Goal: Task Accomplishment & Management: Manage account settings

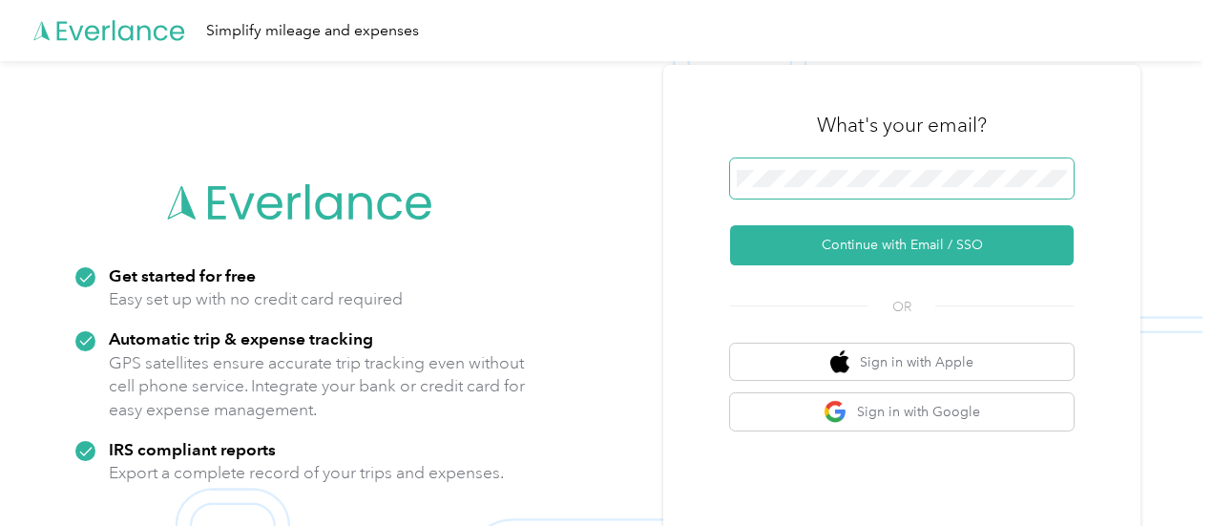
click at [838, 188] on span at bounding box center [902, 178] width 344 height 40
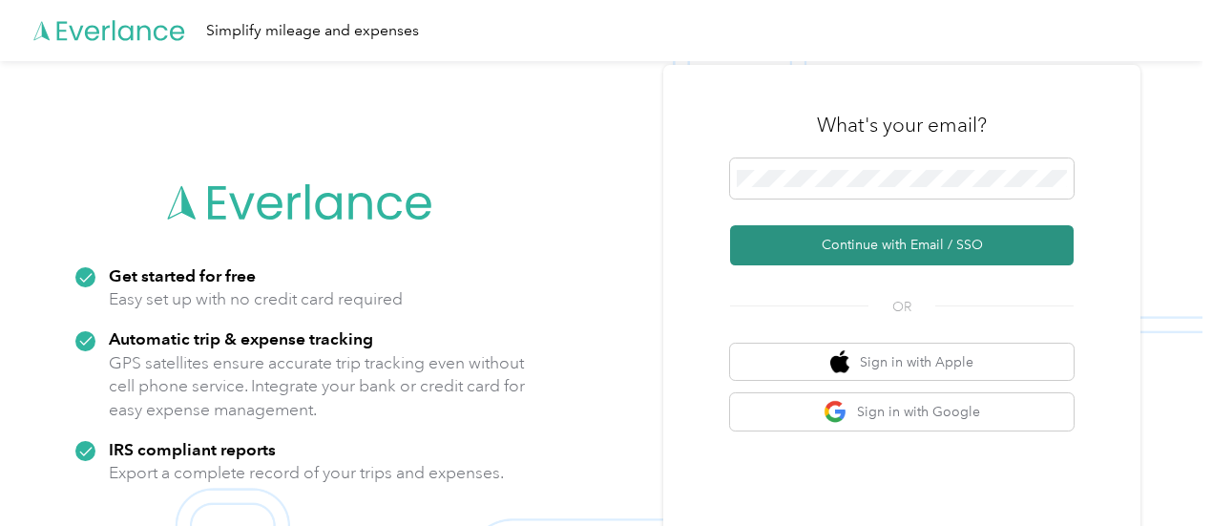
click at [853, 232] on button "Continue with Email / SSO" at bounding box center [902, 245] width 344 height 40
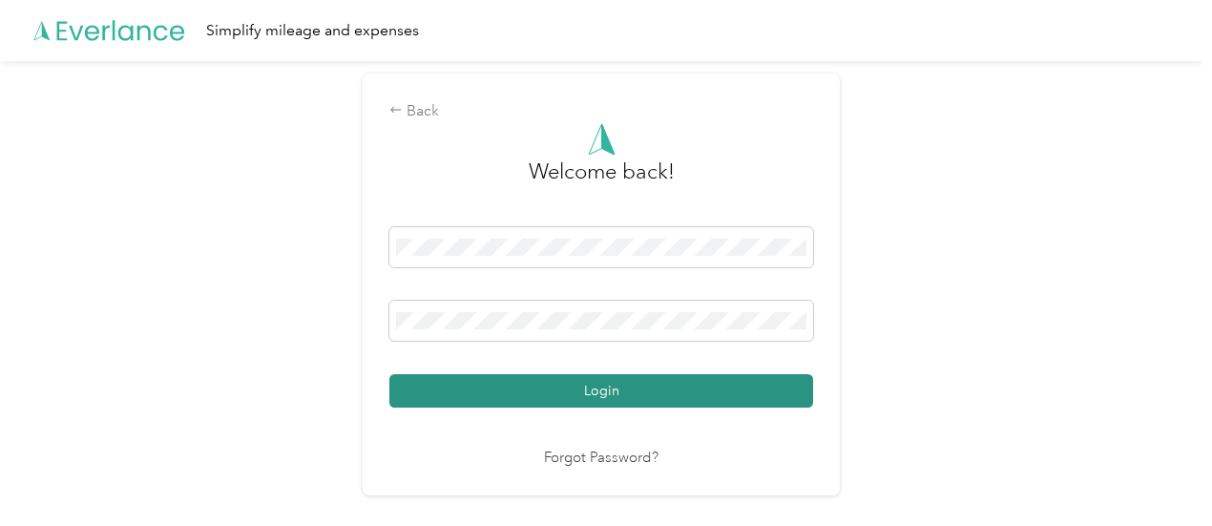
click at [595, 384] on button "Login" at bounding box center [601, 390] width 424 height 33
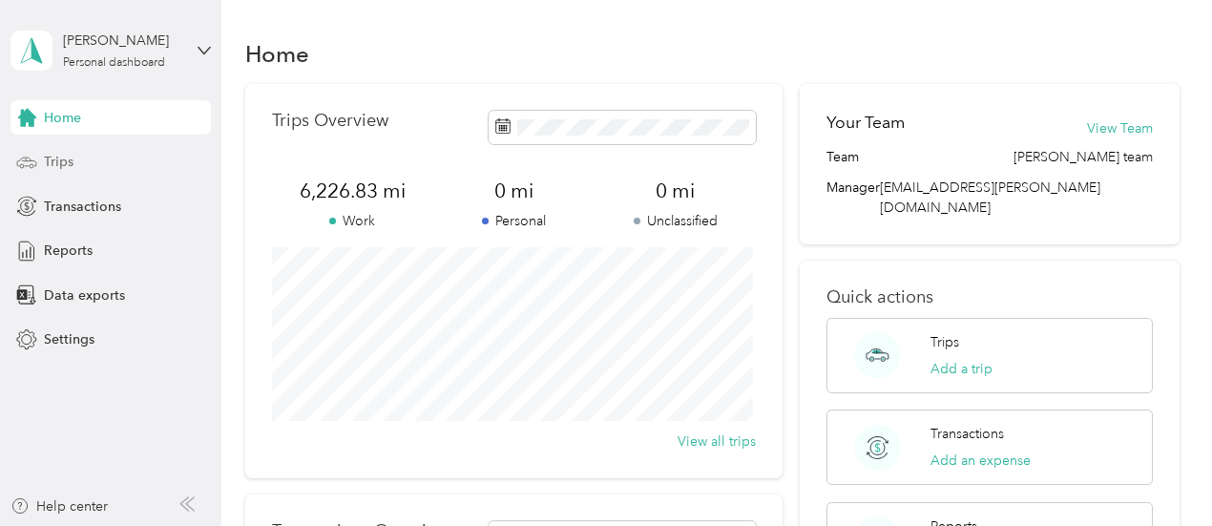
click at [68, 157] on span "Trips" at bounding box center [59, 162] width 30 height 20
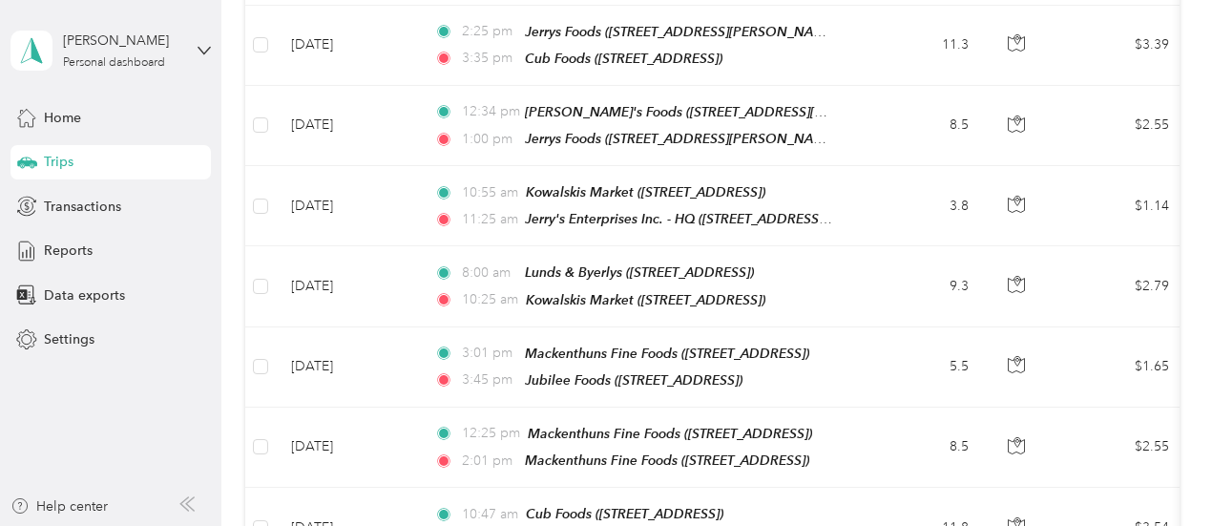
scroll to position [573, 0]
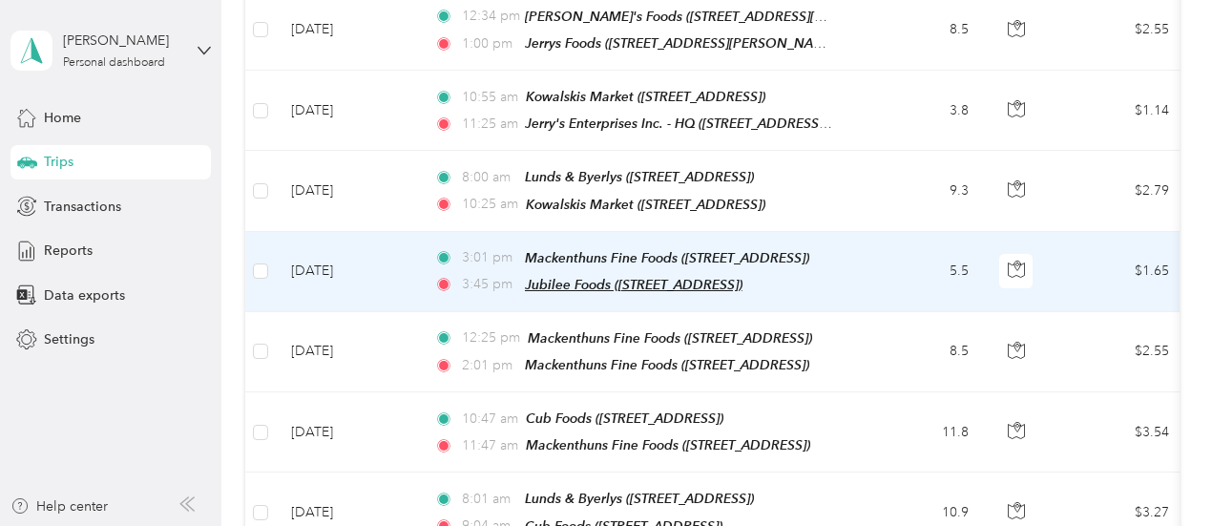
click at [649, 277] on span "Jubilee Foods ([STREET_ADDRESS])" at bounding box center [634, 284] width 218 height 15
click at [887, 262] on td "5.5" at bounding box center [921, 272] width 126 height 80
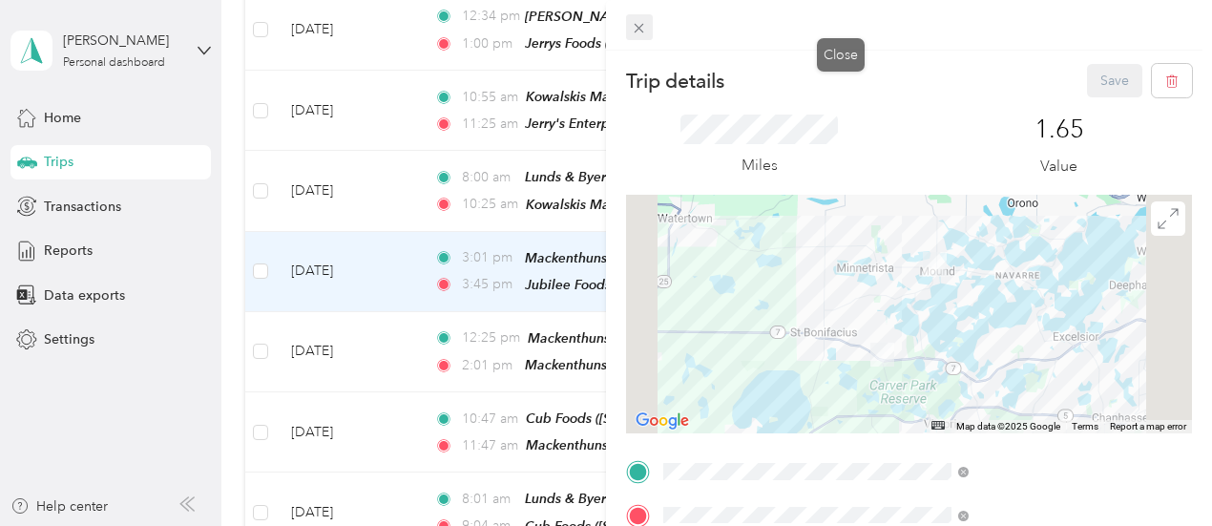
click at [647, 22] on icon at bounding box center [639, 28] width 16 height 16
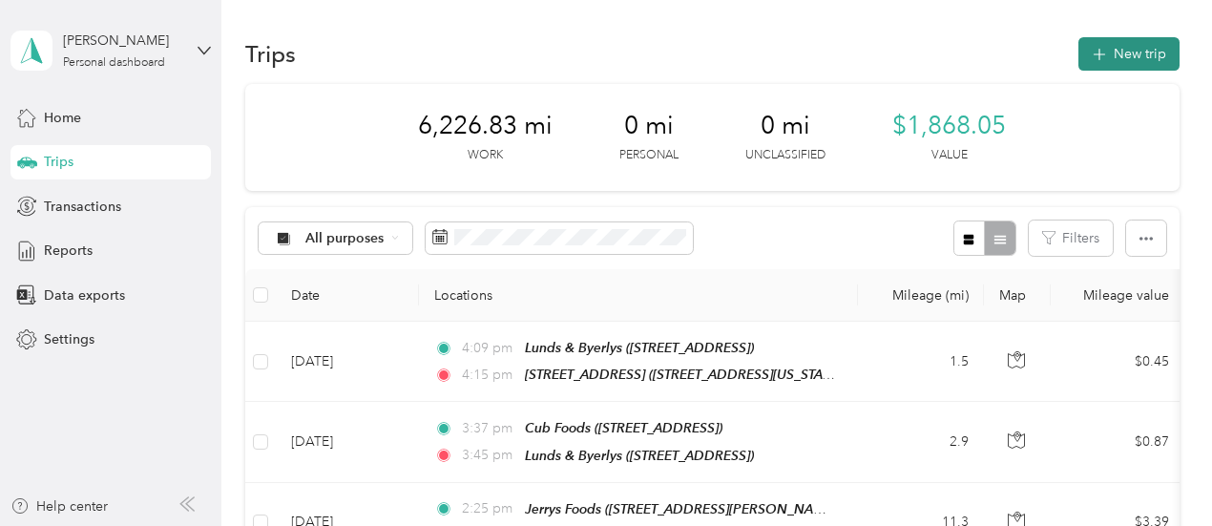
click at [1143, 51] on button "New trip" at bounding box center [1128, 53] width 101 height 33
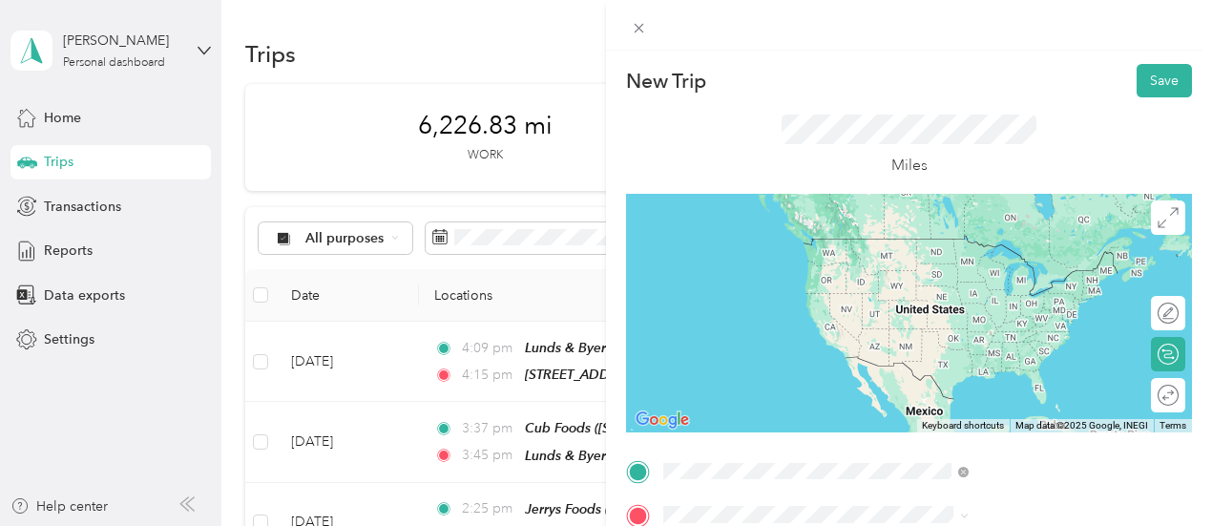
click at [1054, 315] on div "TEAM Jubilee Foods [STREET_ADDRESS]" at bounding box center [978, 313] width 154 height 47
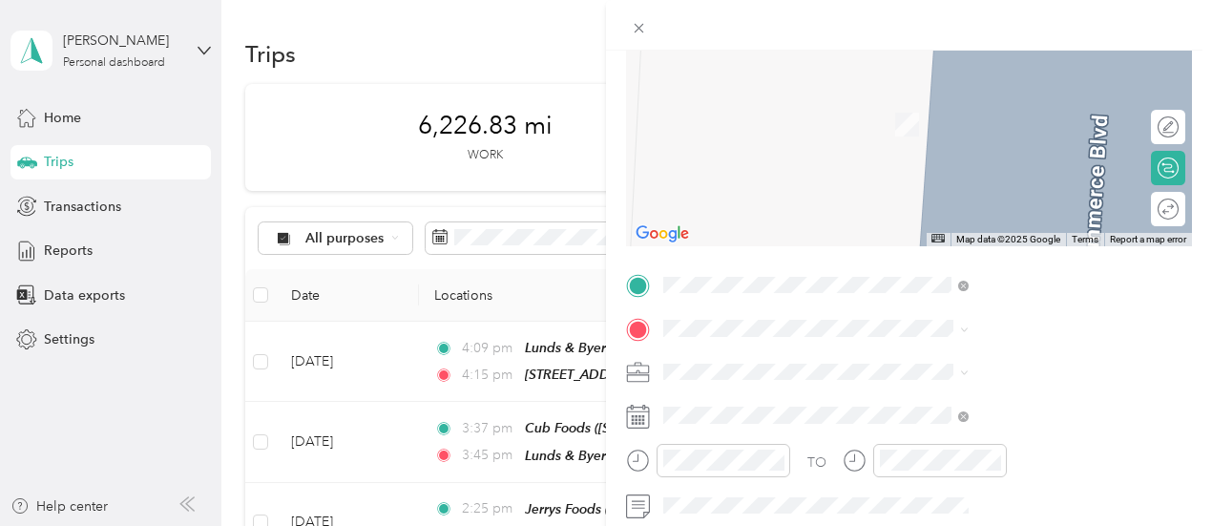
scroll to position [191, 0]
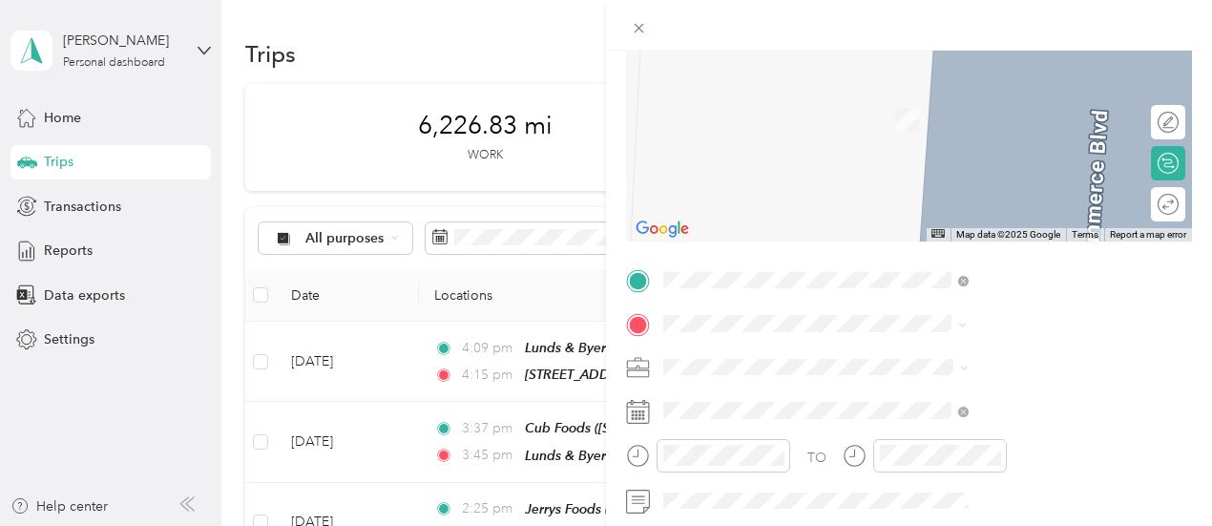
click at [978, 135] on span "[STREET_ADDRESS]" at bounding box center [961, 126] width 121 height 16
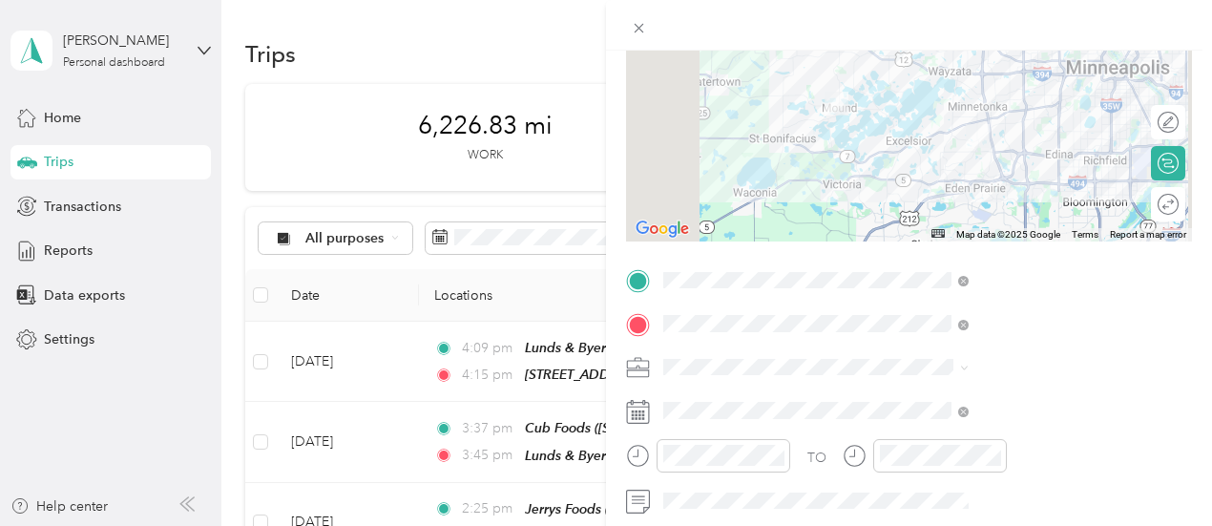
click at [637, 413] on rect at bounding box center [636, 414] width 3 height 3
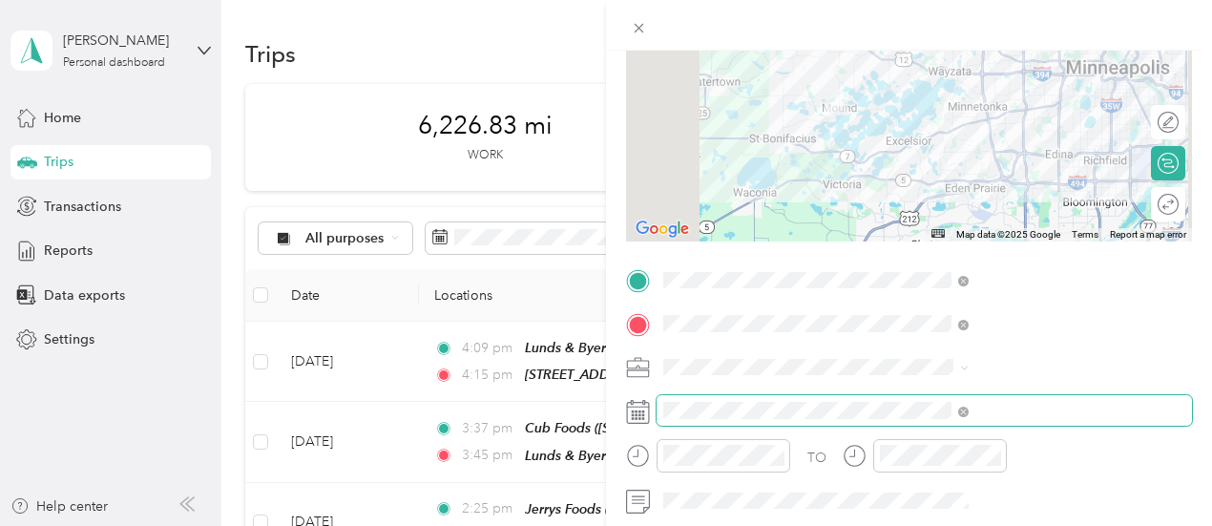
click at [894, 423] on span at bounding box center [924, 410] width 535 height 31
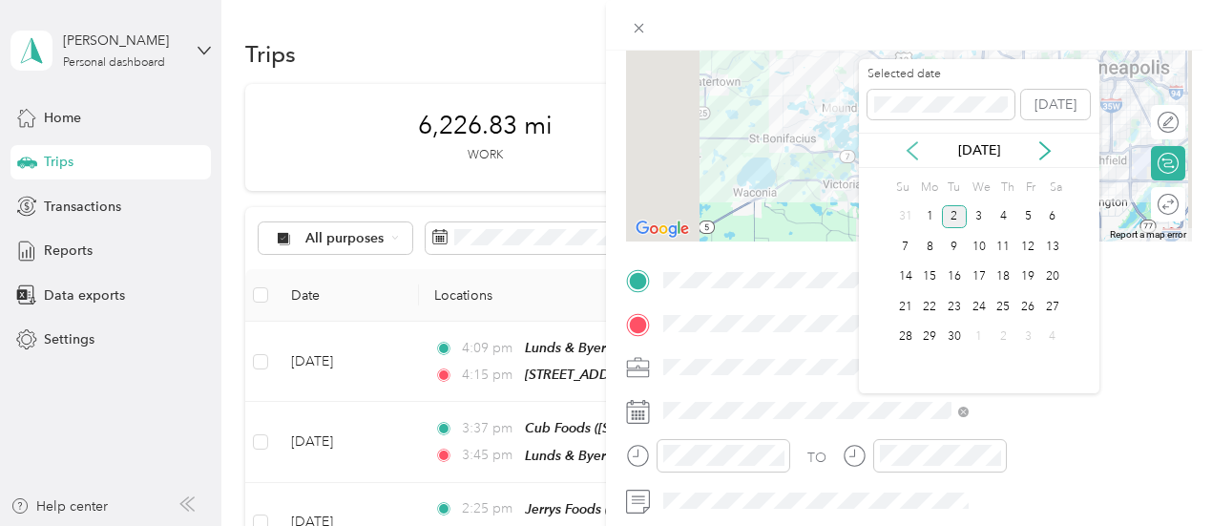
click at [909, 157] on icon at bounding box center [912, 150] width 19 height 19
click at [958, 333] on div "26" at bounding box center [954, 337] width 25 height 24
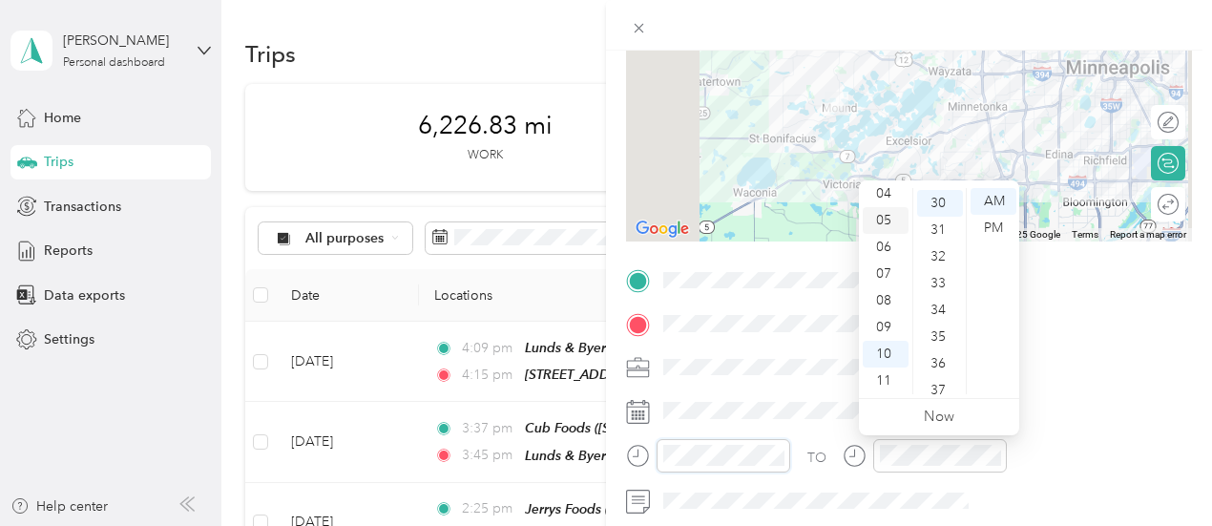
scroll to position [802, 0]
click at [882, 196] on div "04" at bounding box center [886, 193] width 46 height 27
click at [893, 210] on div "03" at bounding box center [886, 212] width 46 height 27
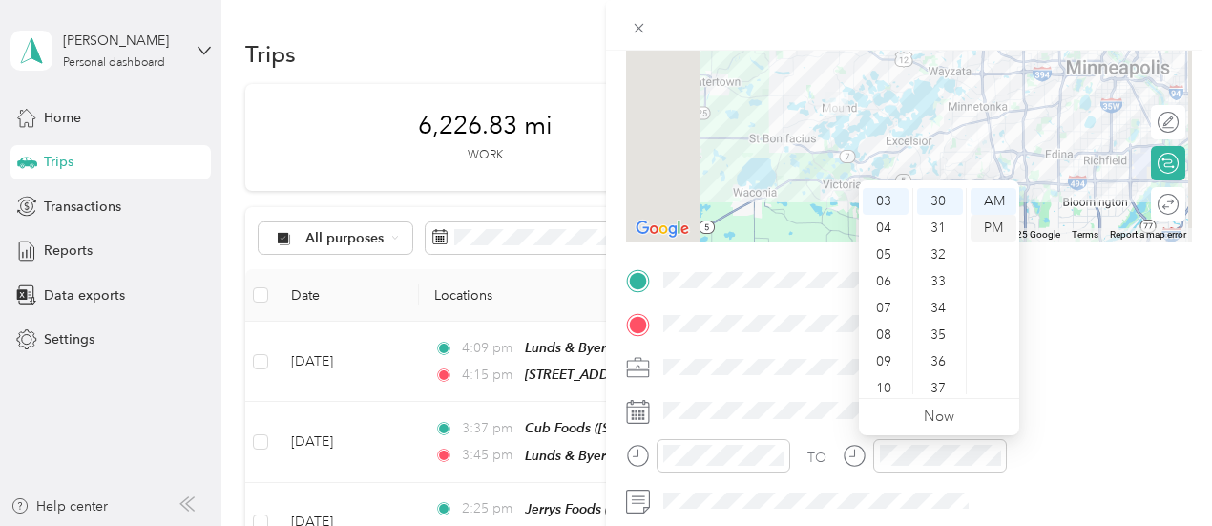
click at [994, 222] on div "PM" at bounding box center [993, 228] width 46 height 27
click at [880, 213] on div "05" at bounding box center [886, 220] width 46 height 27
click at [1004, 222] on div "PM" at bounding box center [993, 228] width 46 height 27
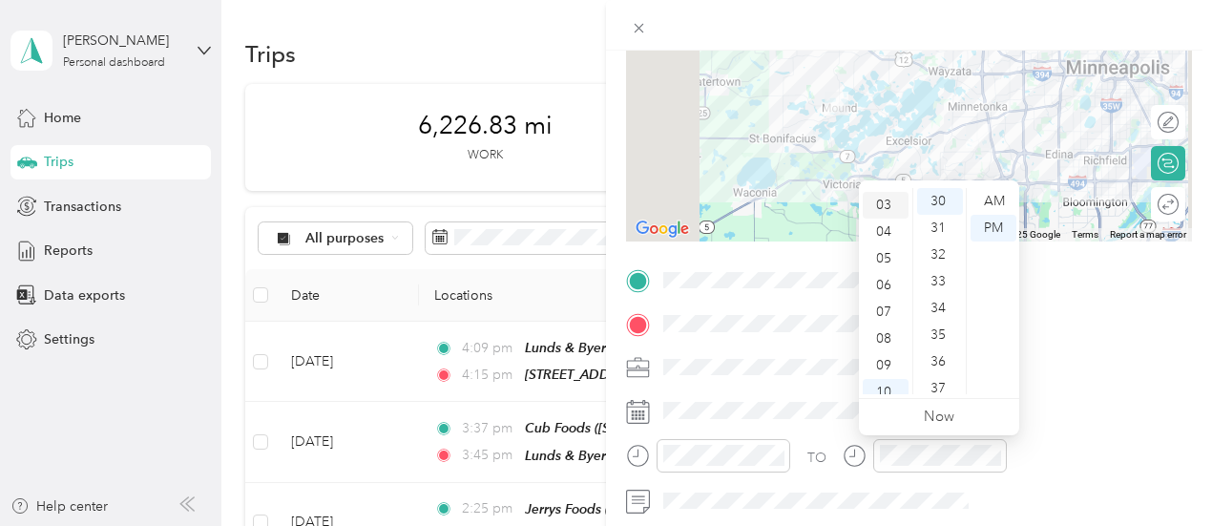
click at [886, 202] on div "03" at bounding box center [886, 205] width 46 height 27
click at [886, 203] on div "03" at bounding box center [886, 205] width 46 height 27
click at [996, 224] on div "PM" at bounding box center [993, 228] width 46 height 27
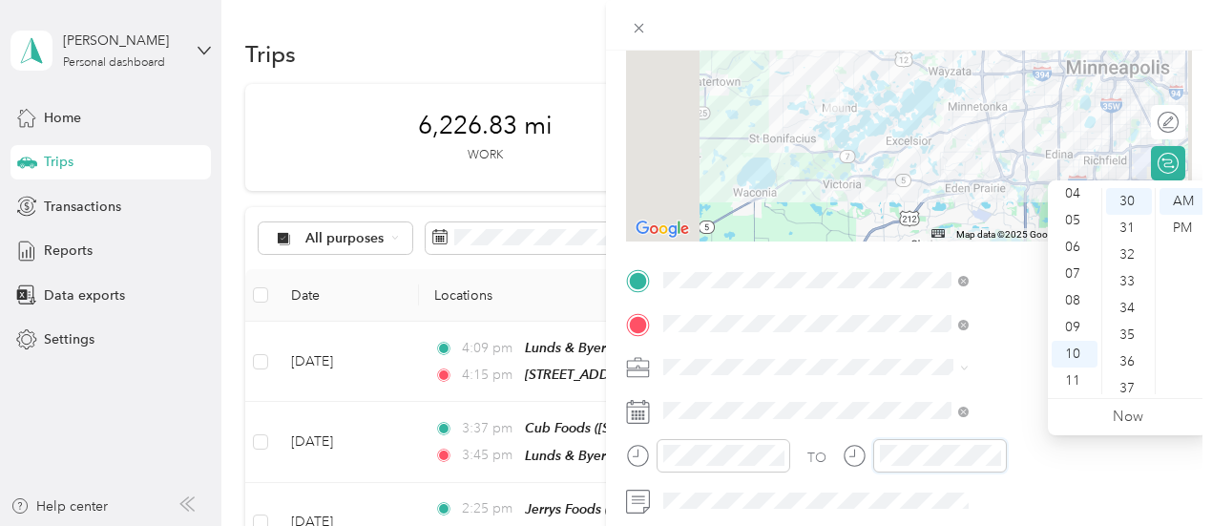
scroll to position [802, 0]
click at [1080, 189] on div "04" at bounding box center [1075, 193] width 46 height 27
click at [1189, 224] on div "PM" at bounding box center [1182, 228] width 46 height 27
click at [1138, 195] on div "30" at bounding box center [1129, 201] width 46 height 27
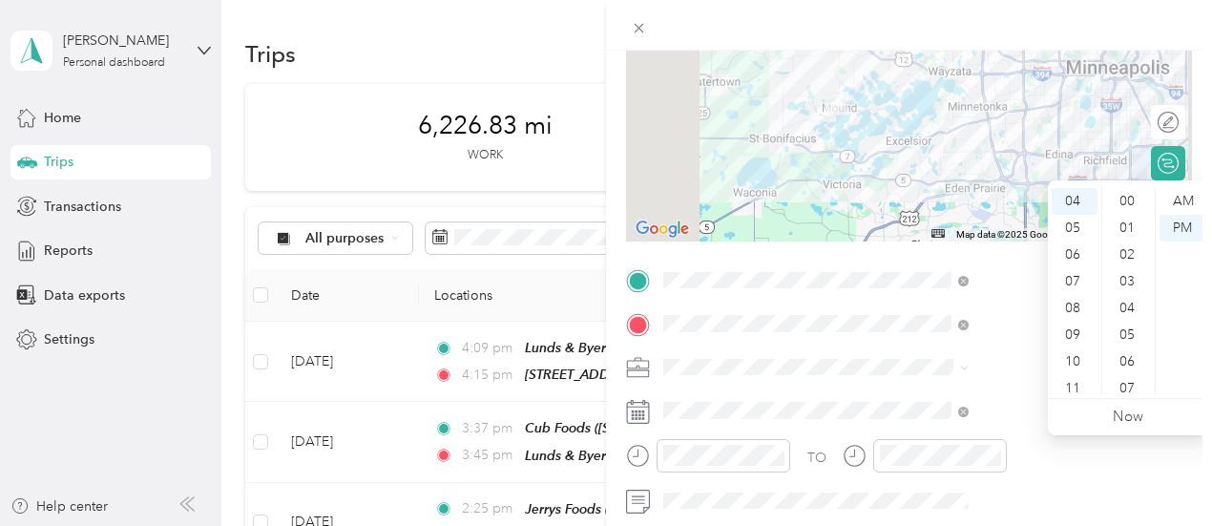
scroll to position [0, 0]
click at [1119, 198] on div "00" at bounding box center [1129, 201] width 46 height 27
click at [1014, 377] on span at bounding box center [924, 367] width 535 height 31
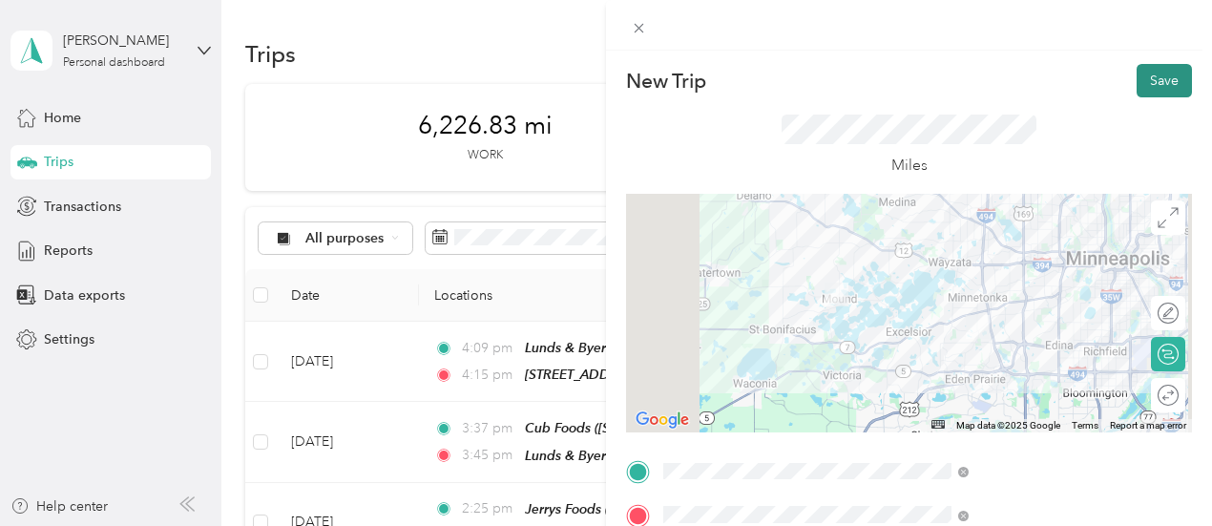
click at [1153, 72] on button "Save" at bounding box center [1164, 80] width 55 height 33
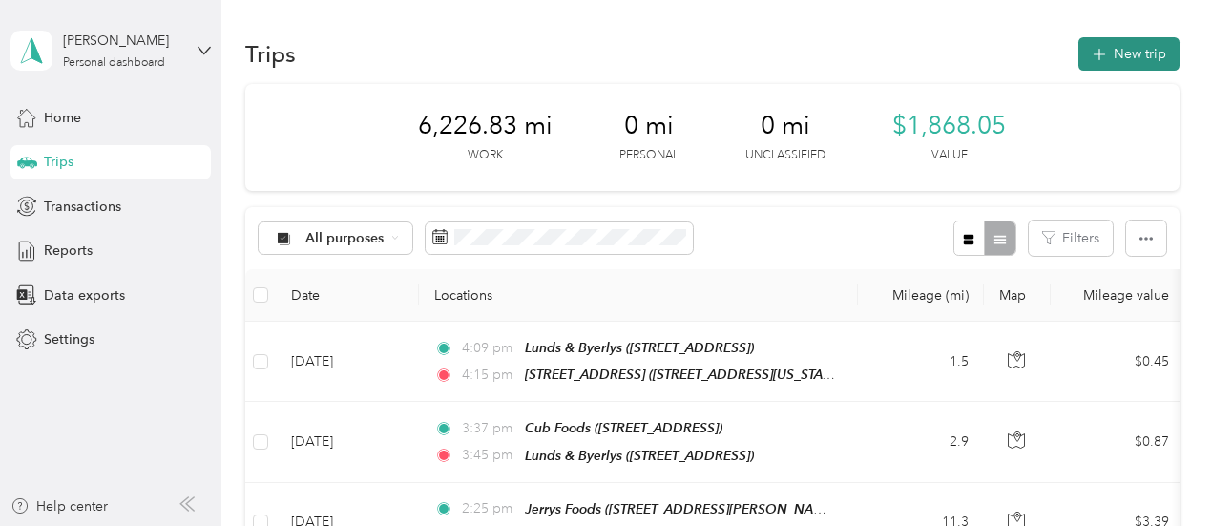
click at [1124, 59] on button "New trip" at bounding box center [1128, 53] width 101 height 33
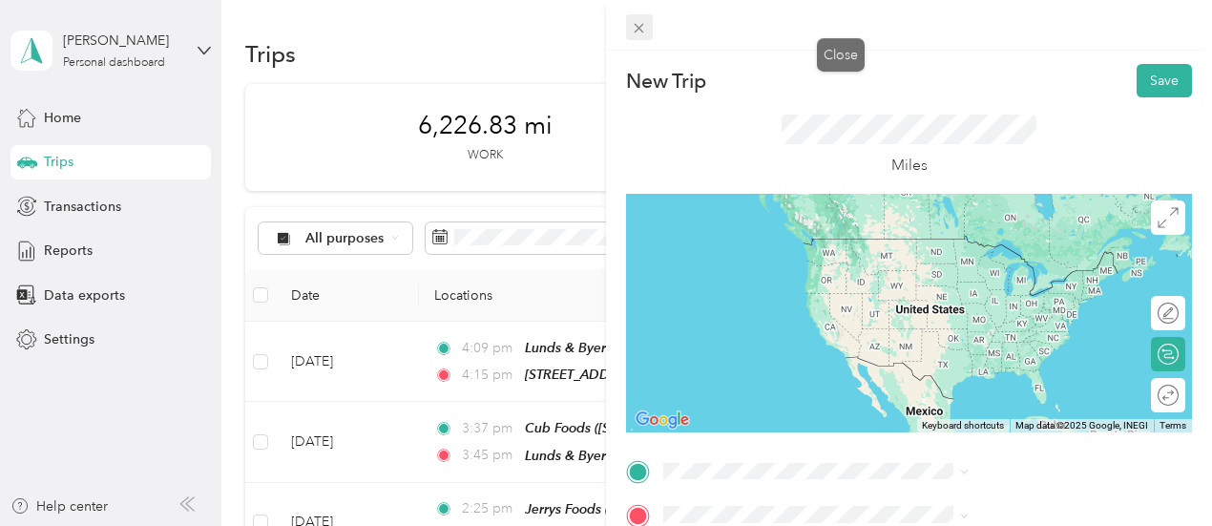
click at [653, 31] on span at bounding box center [639, 27] width 27 height 27
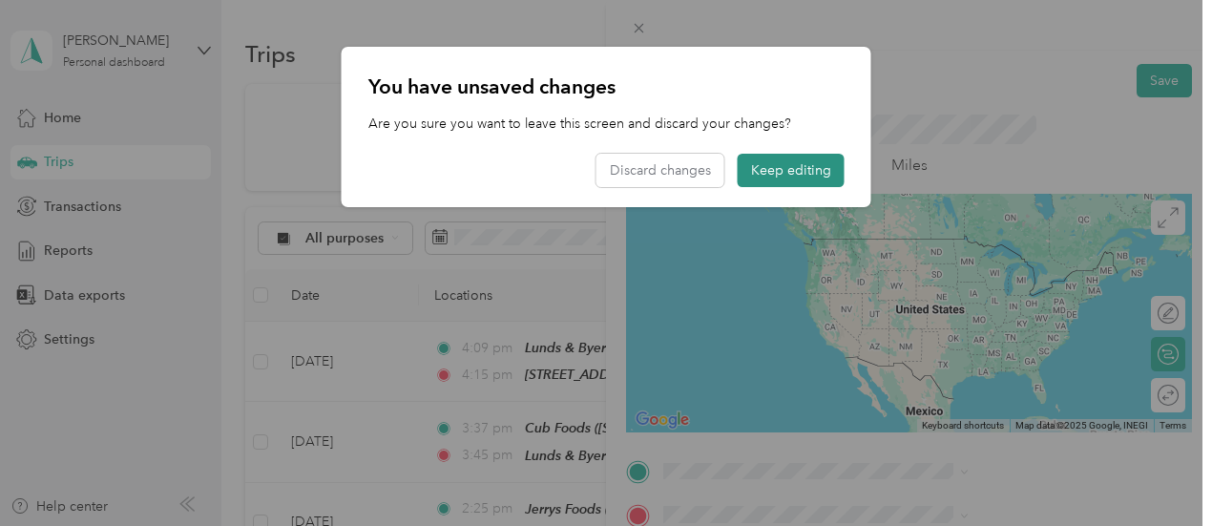
click at [806, 165] on button "Keep editing" at bounding box center [791, 170] width 107 height 33
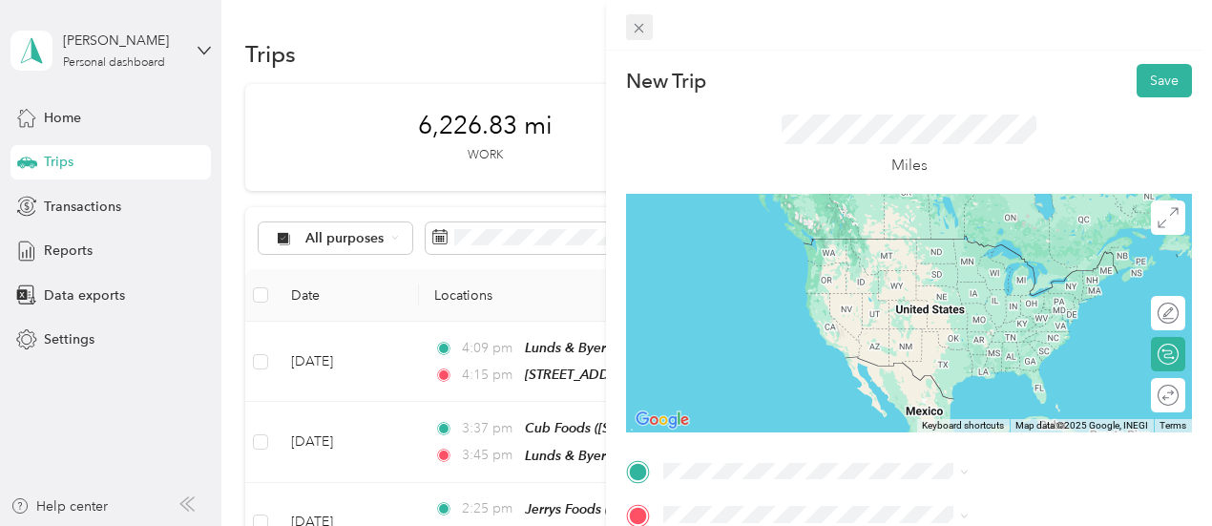
click at [647, 34] on icon at bounding box center [639, 28] width 16 height 16
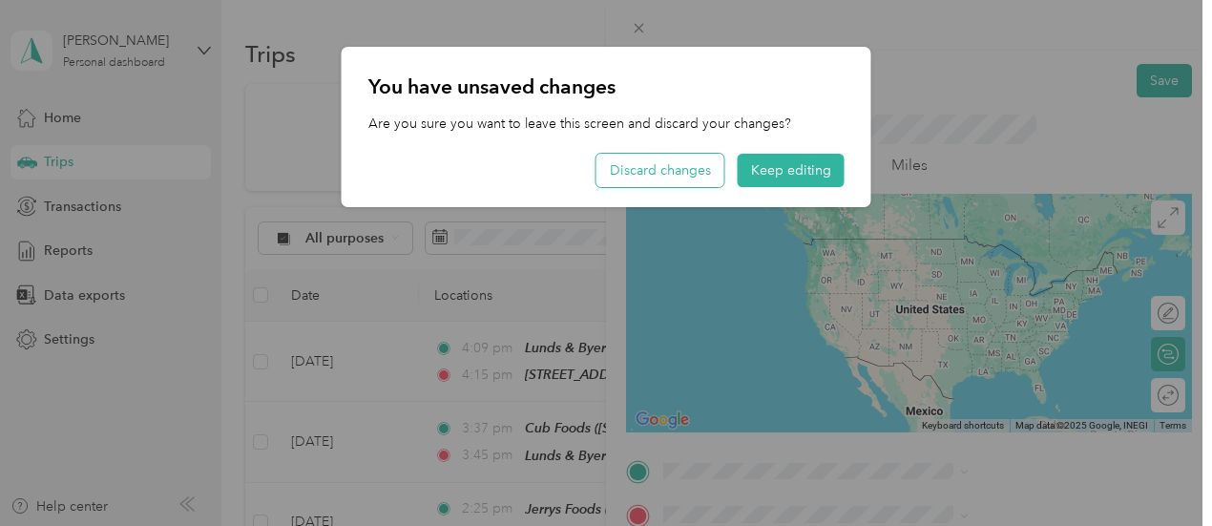
drag, startPoint x: 673, startPoint y: 167, endPoint x: 708, endPoint y: 167, distance: 35.3
click at [673, 166] on button "Discard changes" at bounding box center [660, 170] width 128 height 33
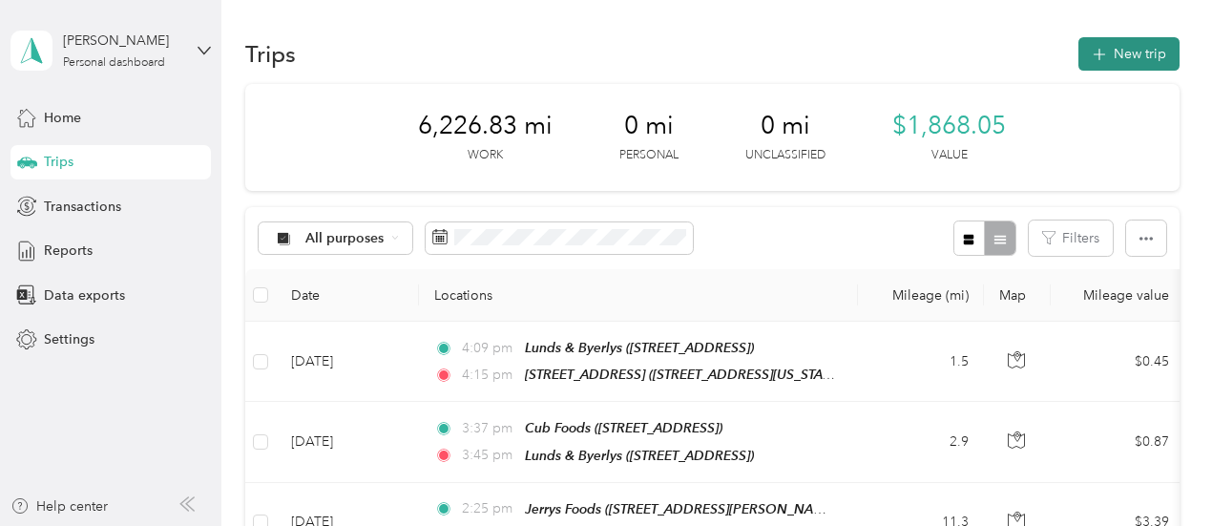
click at [1121, 46] on button "New trip" at bounding box center [1128, 53] width 101 height 33
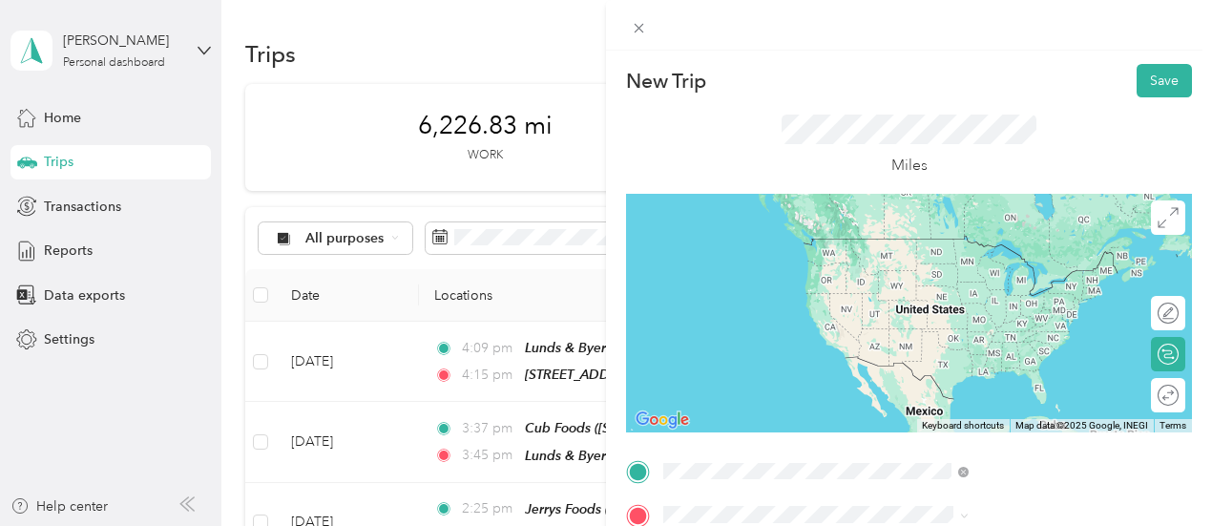
click at [975, 282] on div "TEAM Lunds & [PERSON_NAME] [STREET_ADDRESS][GEOGRAPHIC_DATA], [GEOGRAPHIC_DATA]" at bounding box center [982, 260] width 163 height 47
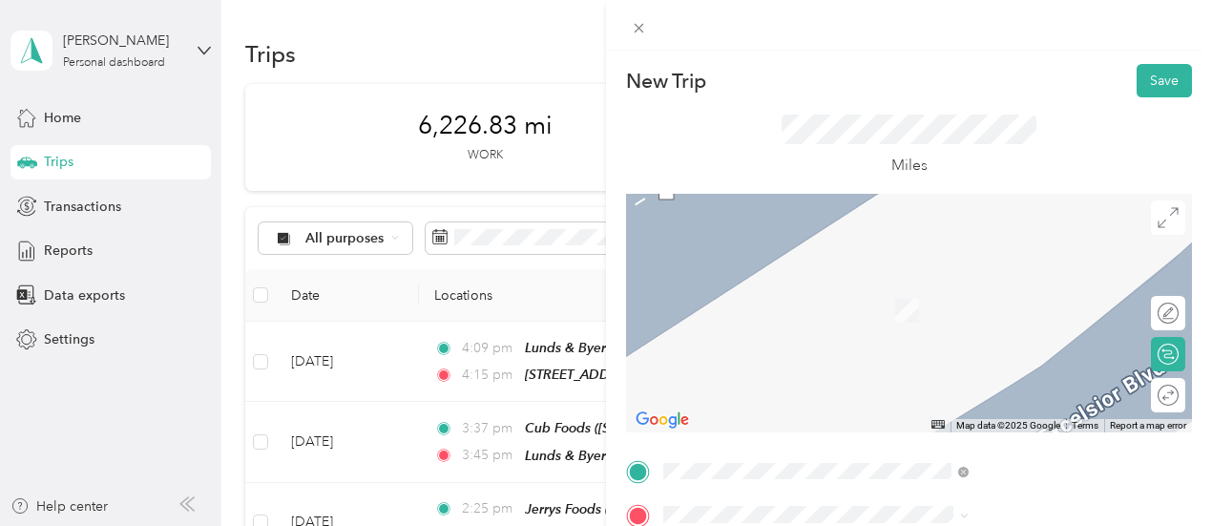
scroll to position [191, 0]
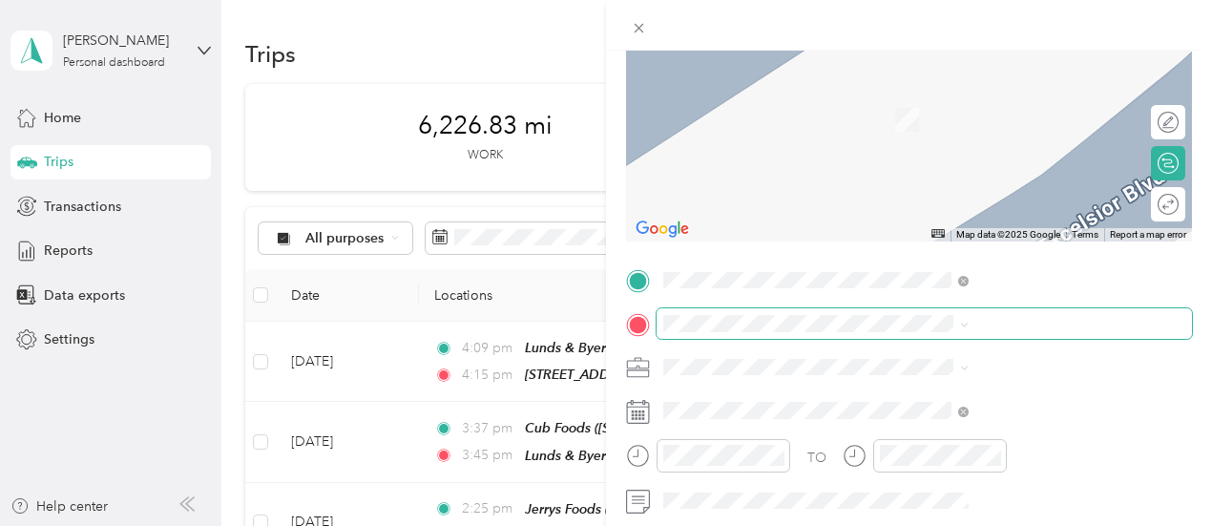
click at [873, 332] on span at bounding box center [924, 323] width 535 height 31
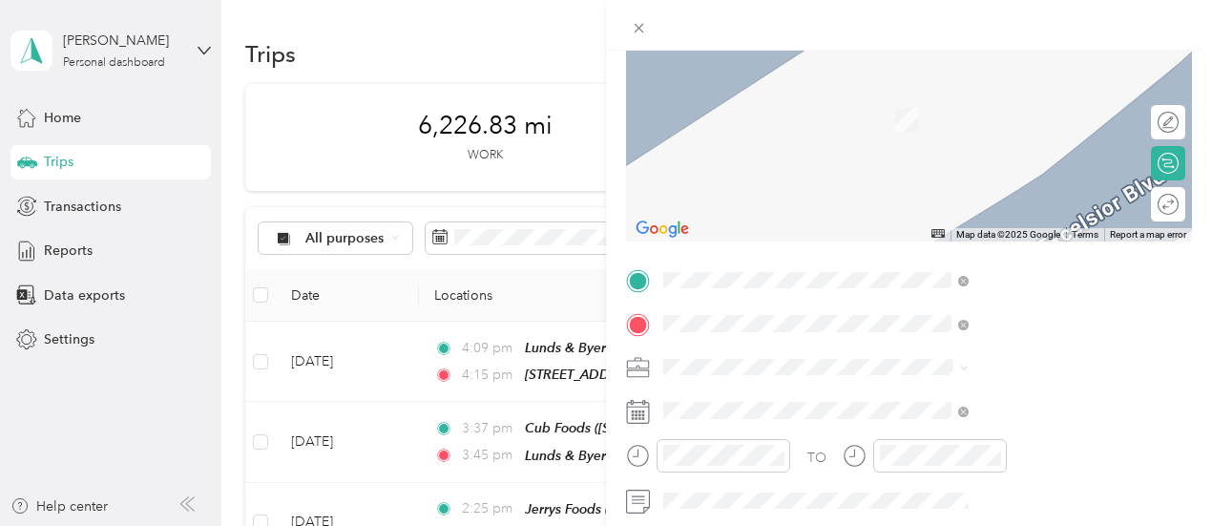
click at [999, 128] on span "[STREET_ADDRESS][US_STATE]" at bounding box center [996, 120] width 191 height 16
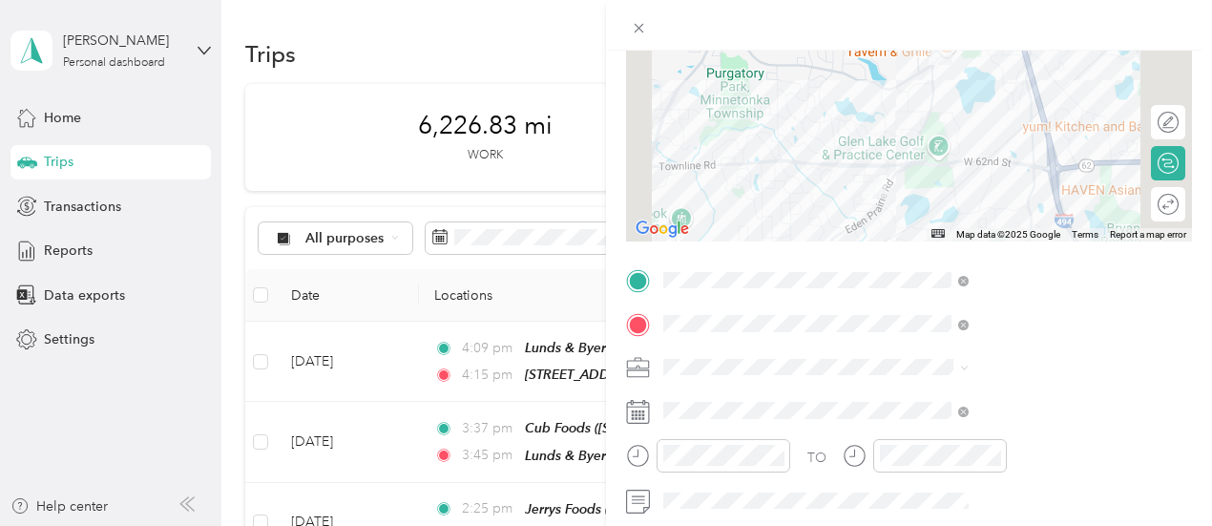
click at [650, 409] on icon at bounding box center [638, 412] width 24 height 24
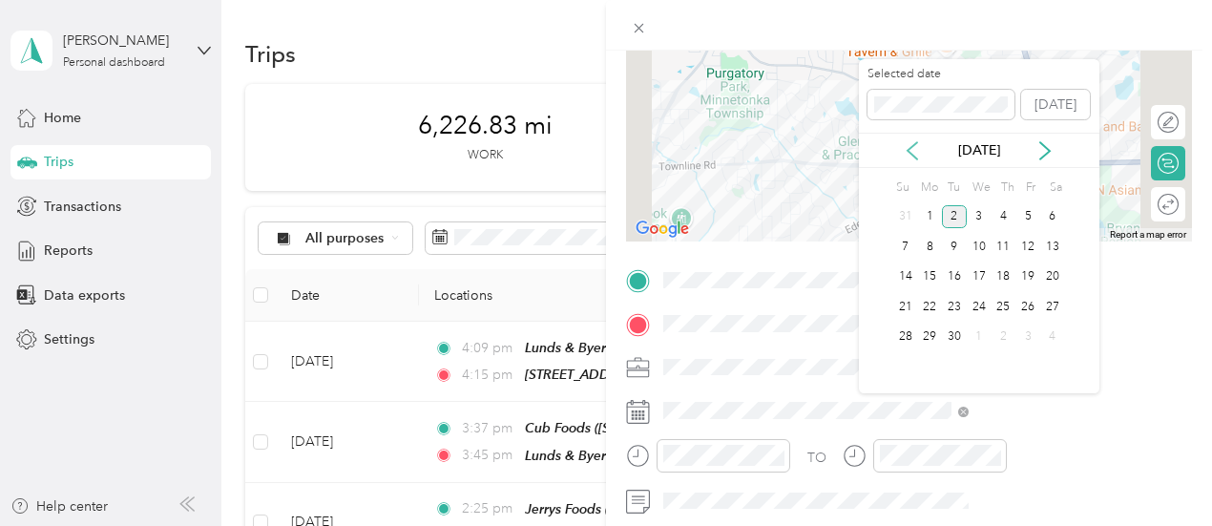
click at [914, 146] on icon at bounding box center [912, 150] width 19 height 19
click at [954, 329] on div "26" at bounding box center [954, 337] width 25 height 24
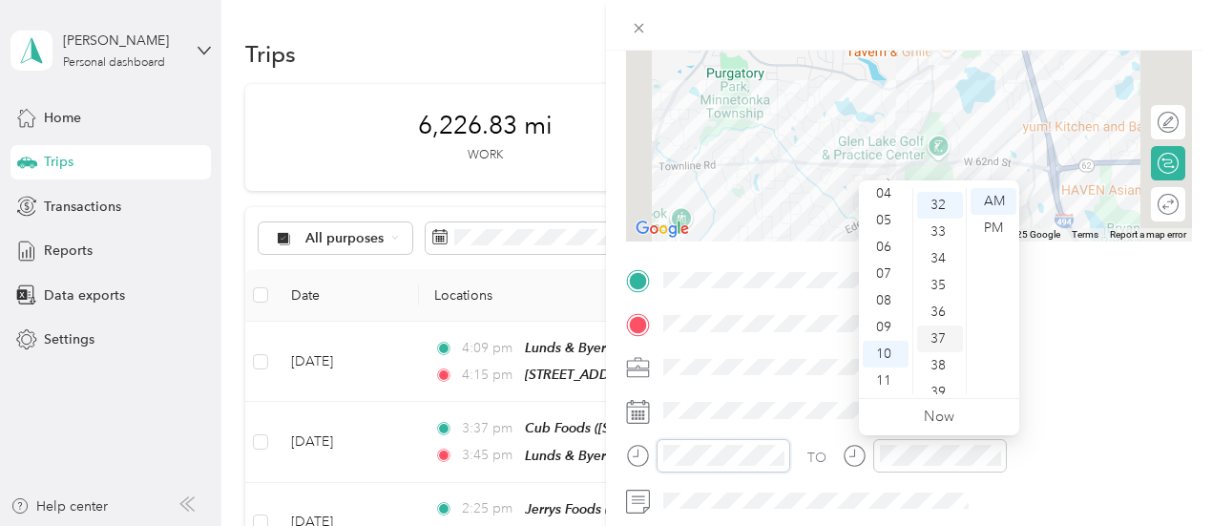
scroll to position [855, 0]
click at [878, 194] on div "04" at bounding box center [886, 193] width 46 height 27
click at [954, 385] on div "07" at bounding box center [940, 373] width 46 height 27
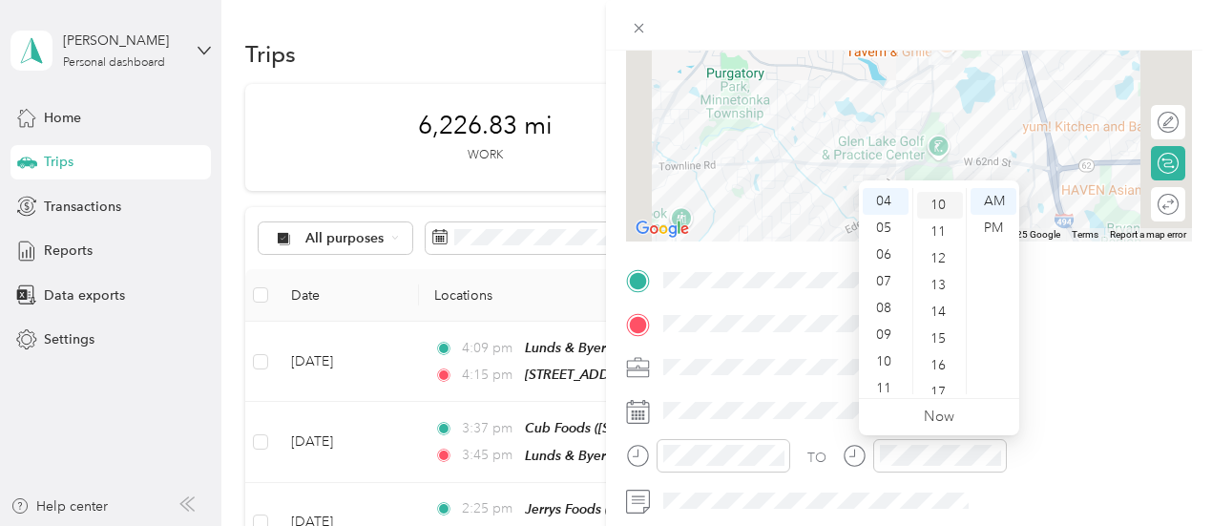
click at [941, 204] on div "10" at bounding box center [940, 205] width 46 height 27
click at [993, 226] on div "PM" at bounding box center [993, 228] width 46 height 27
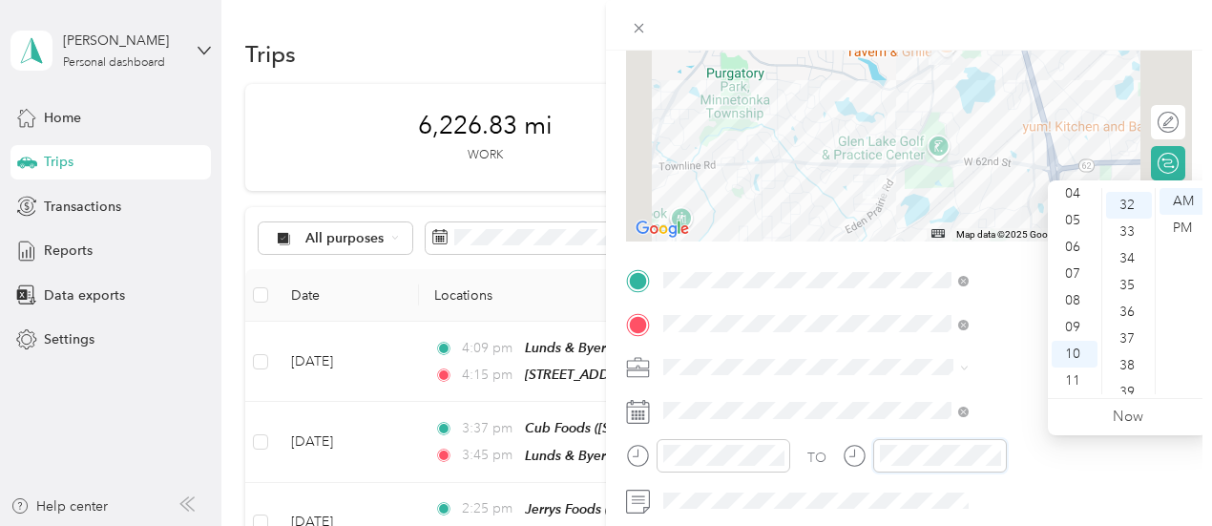
scroll to position [855, 0]
click at [1075, 186] on div "12 01 02 03 04 05 06 07 08 09 10 11 00 01 02 03 04 05 06 07 08 09 10 11 12 13 1…" at bounding box center [1128, 291] width 160 height 214
click at [1170, 223] on div "PM" at bounding box center [1182, 228] width 46 height 27
click at [1139, 196] on div "32" at bounding box center [1129, 201] width 46 height 27
click at [1078, 193] on div "04" at bounding box center [1075, 193] width 46 height 27
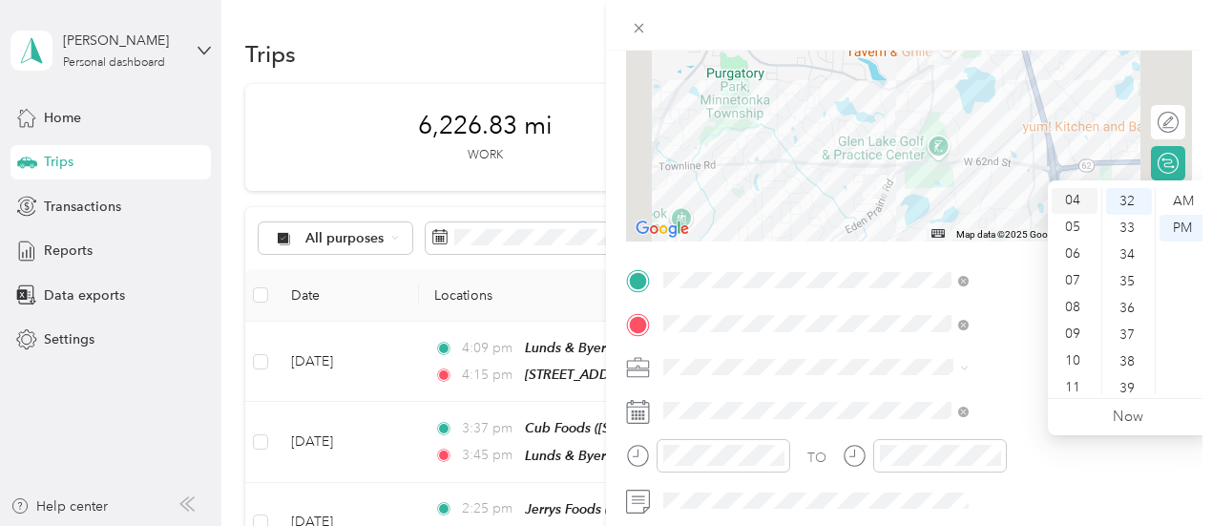
scroll to position [107, 0]
click at [1008, 393] on div "TO Add photo" at bounding box center [909, 495] width 566 height 461
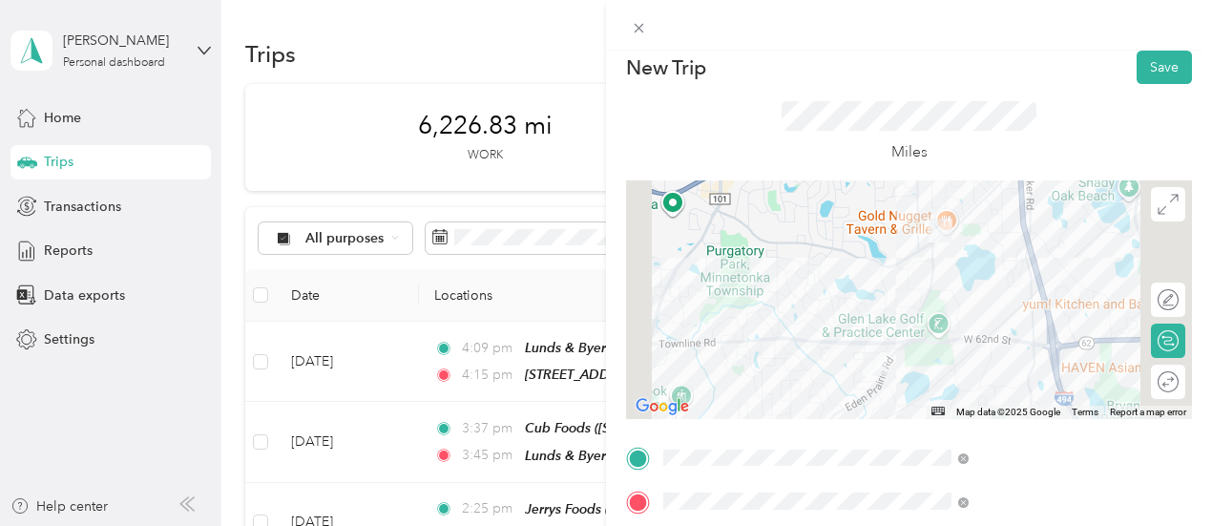
scroll to position [0, 0]
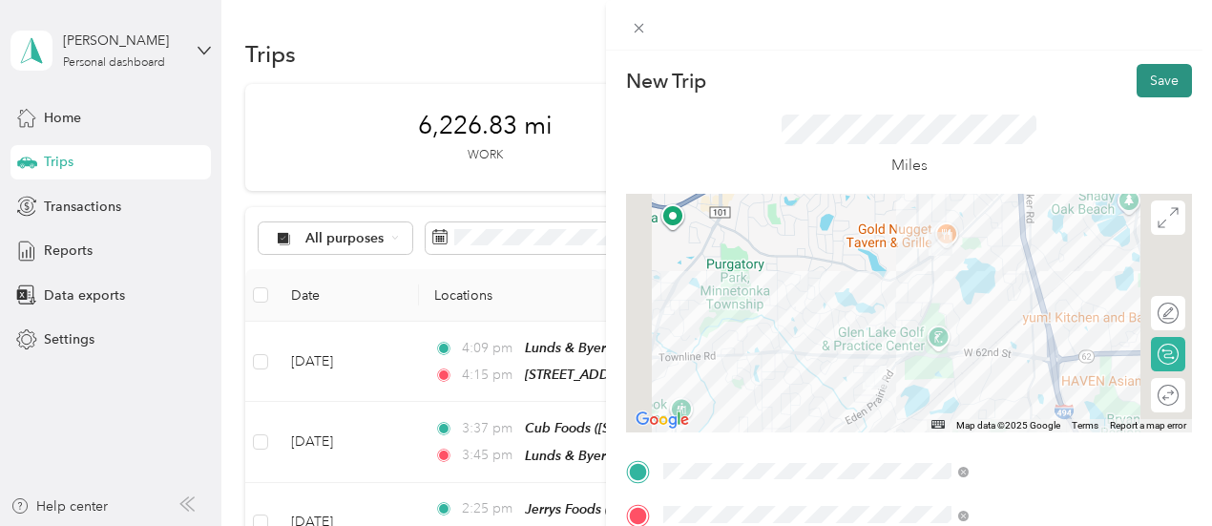
click at [1151, 79] on button "Save" at bounding box center [1164, 80] width 55 height 33
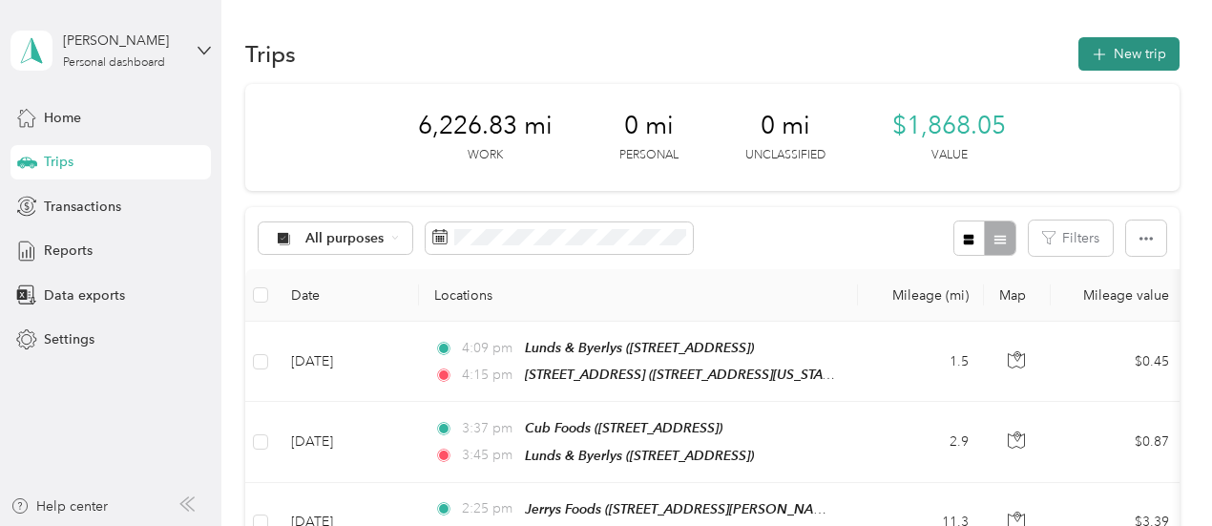
click at [1123, 51] on button "New trip" at bounding box center [1128, 53] width 101 height 33
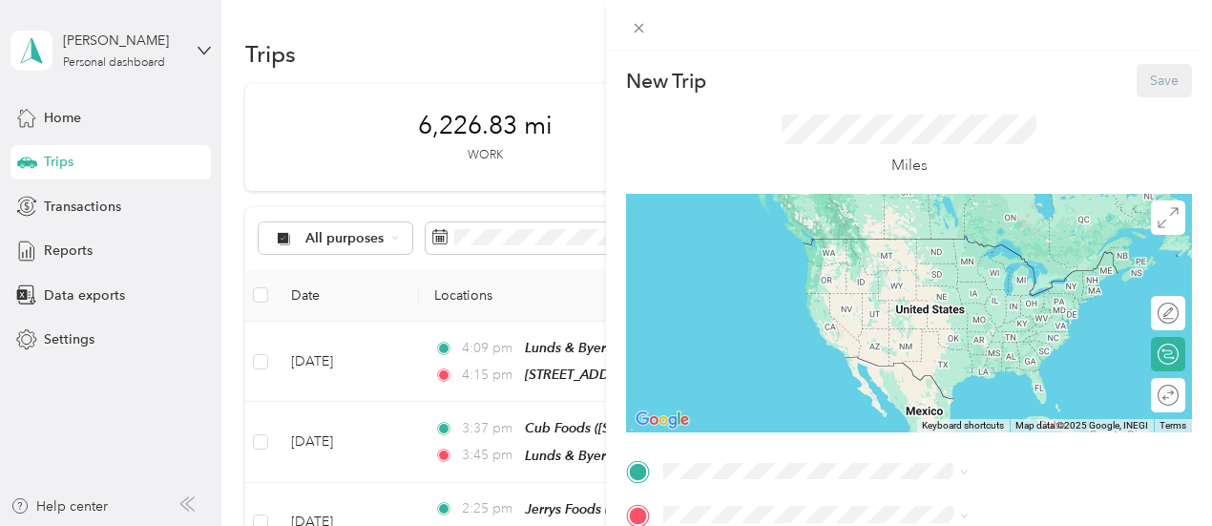
click at [893, 450] on div "New Trip Save This trip cannot be edited because it is either under review, app…" at bounding box center [909, 490] width 566 height 853
click at [973, 283] on div "TEAM Lunds & [PERSON_NAME] [STREET_ADDRESS][GEOGRAPHIC_DATA], [GEOGRAPHIC_DATA]" at bounding box center [982, 260] width 163 height 47
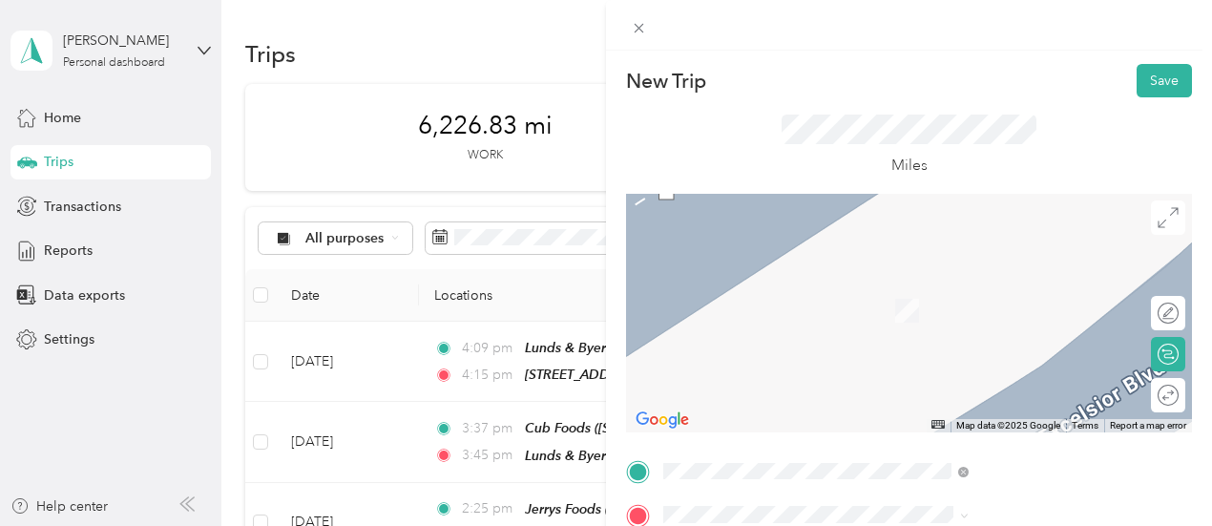
scroll to position [191, 0]
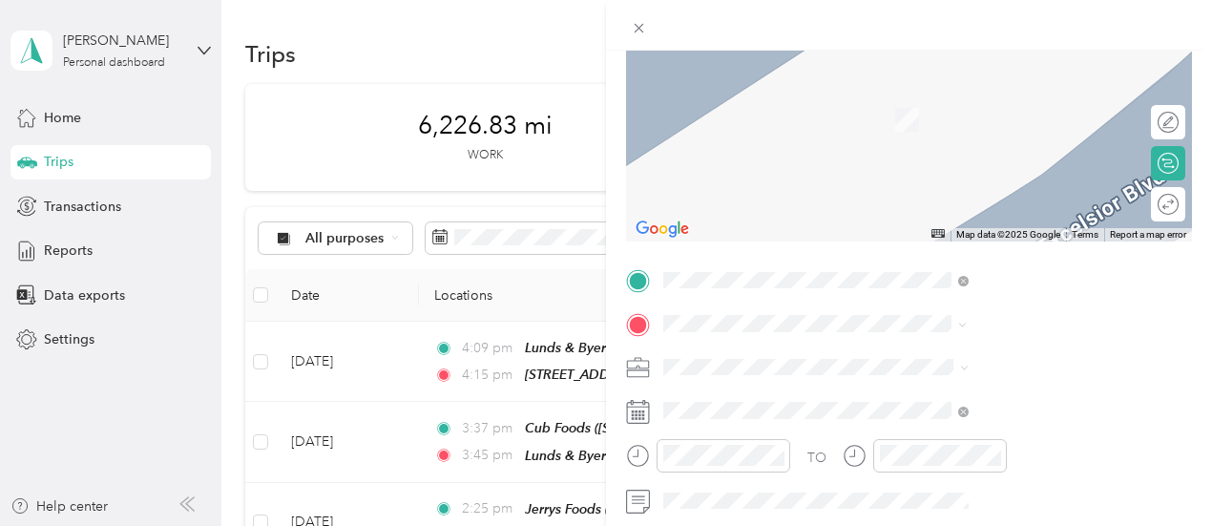
click at [981, 135] on span "[STREET_ADDRESS]" at bounding box center [961, 126] width 121 height 16
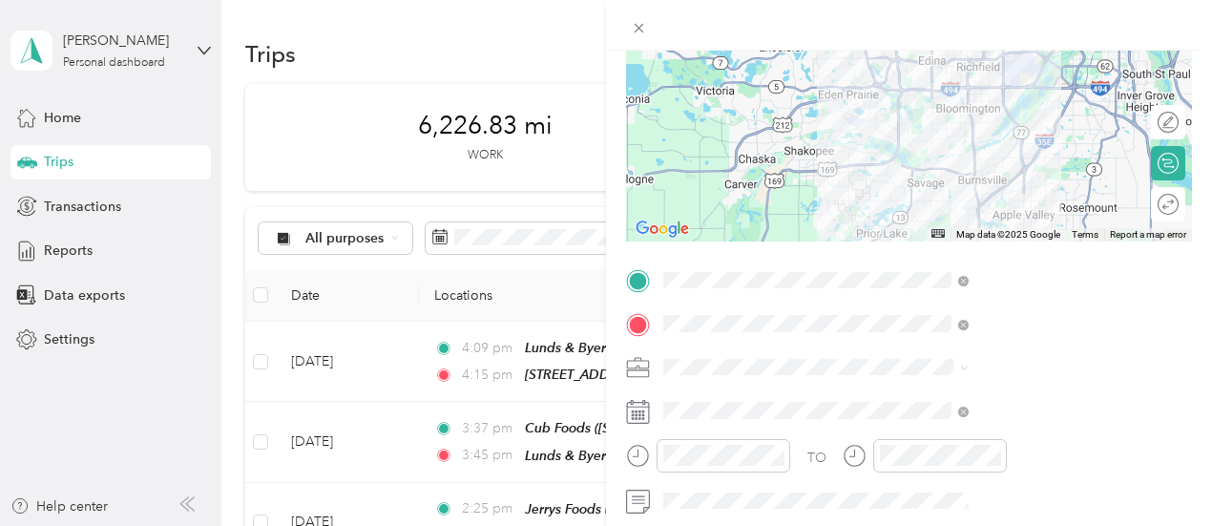
click at [650, 415] on icon at bounding box center [638, 412] width 24 height 24
click at [650, 407] on icon at bounding box center [638, 412] width 24 height 24
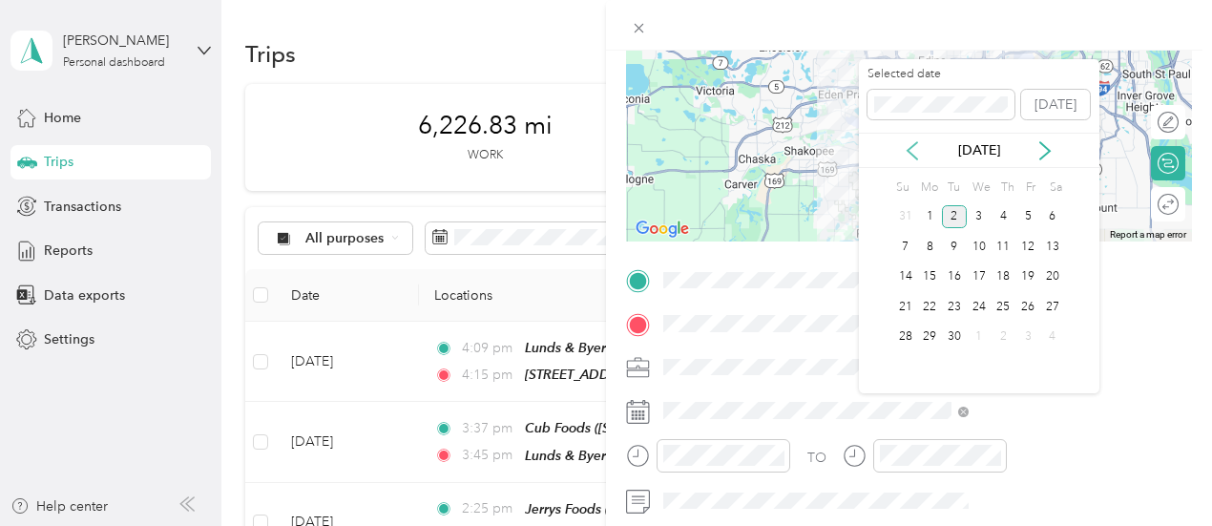
click at [910, 144] on icon at bounding box center [912, 150] width 19 height 19
click at [978, 337] on div "27" at bounding box center [979, 337] width 25 height 24
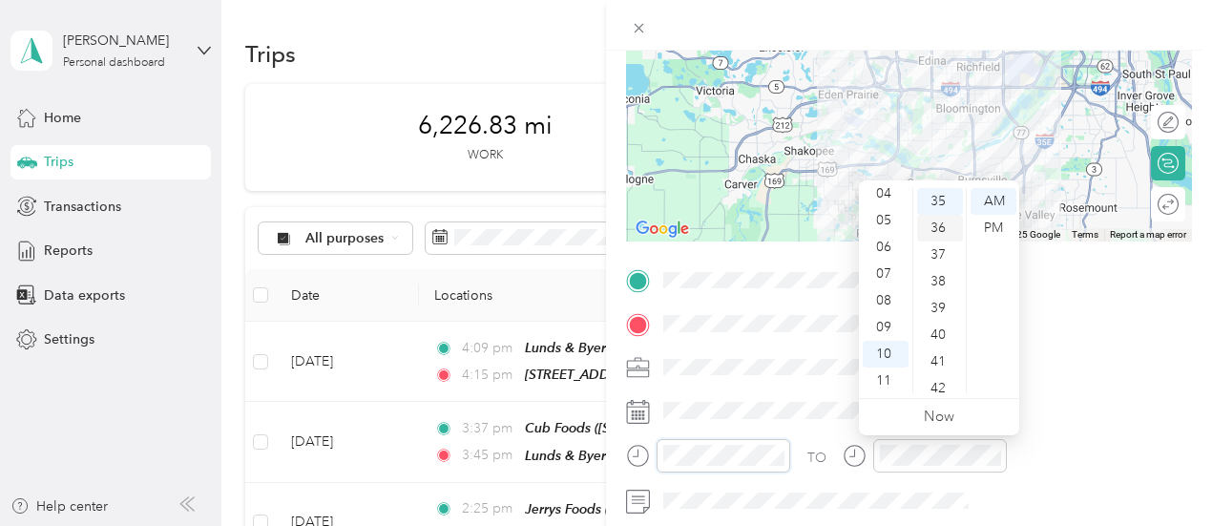
scroll to position [935, 0]
click at [887, 301] on div "08" at bounding box center [886, 300] width 46 height 27
click at [999, 198] on div "AM" at bounding box center [993, 201] width 46 height 27
click at [933, 187] on div "12 01 02 03 04 05 06 07 08 09 10 11 00 01 02 03 04 05 06 07 08 09 10 11 12 13 1…" at bounding box center [939, 291] width 160 height 214
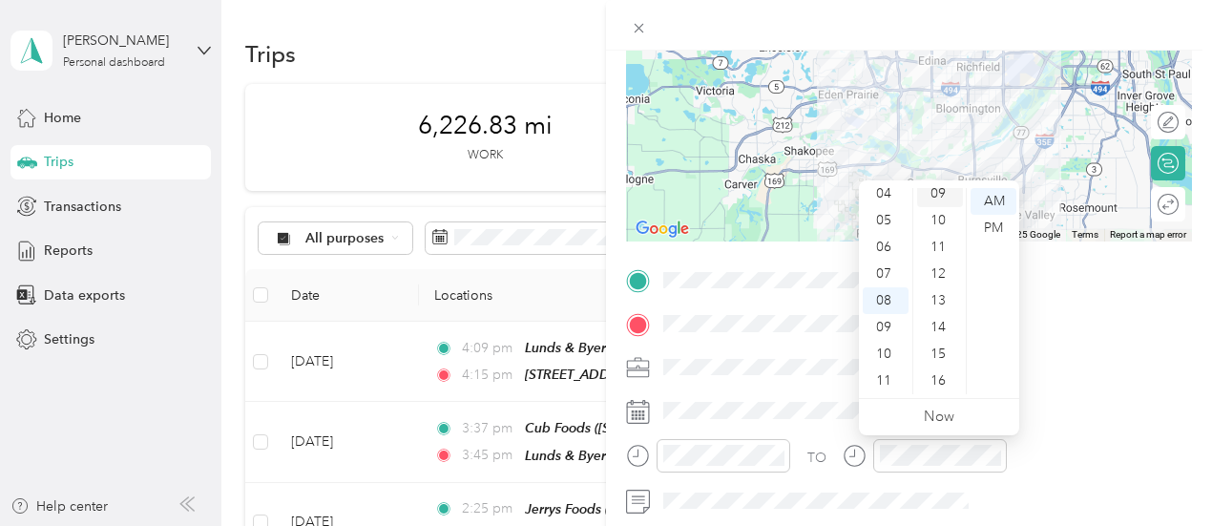
click at [943, 190] on div "09" at bounding box center [940, 193] width 46 height 27
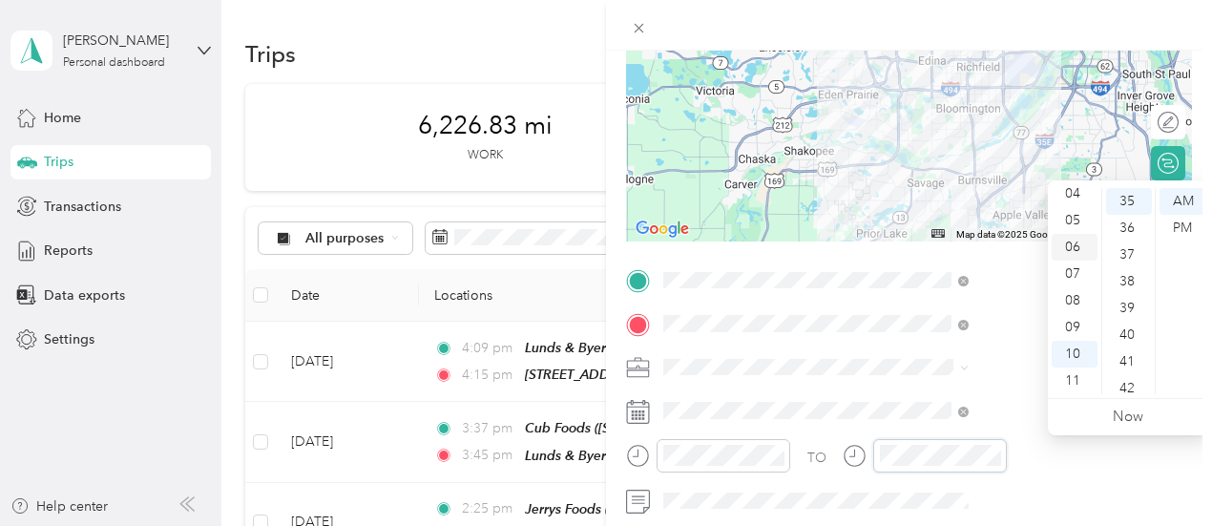
scroll to position [935, 0]
click at [1078, 301] on div "08" at bounding box center [1075, 300] width 46 height 27
click at [1072, 323] on div "09" at bounding box center [1075, 327] width 46 height 27
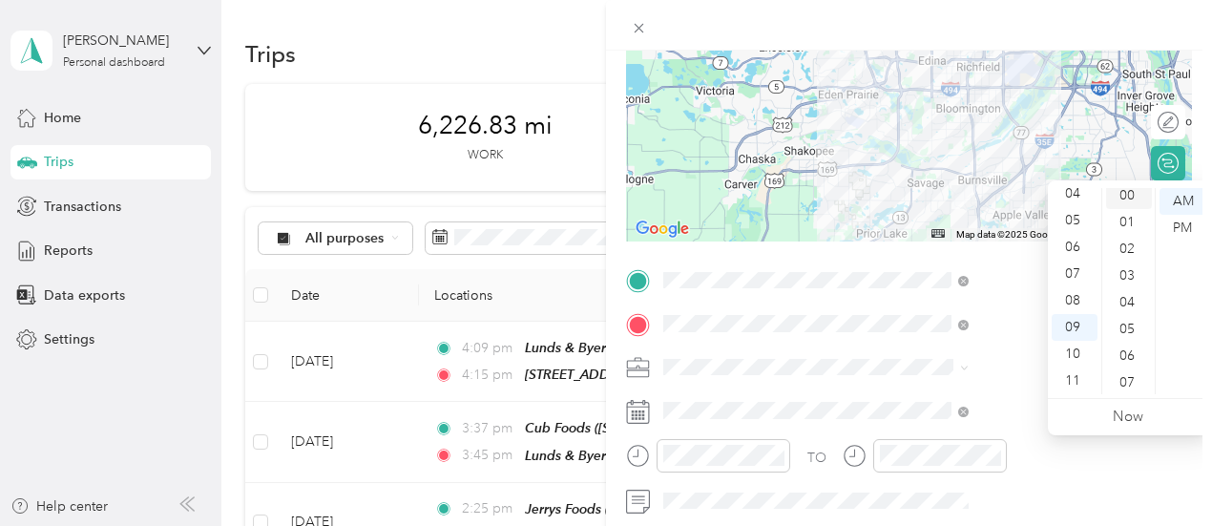
click at [1121, 194] on div "00" at bounding box center [1129, 195] width 46 height 27
click at [1004, 354] on span at bounding box center [924, 367] width 535 height 31
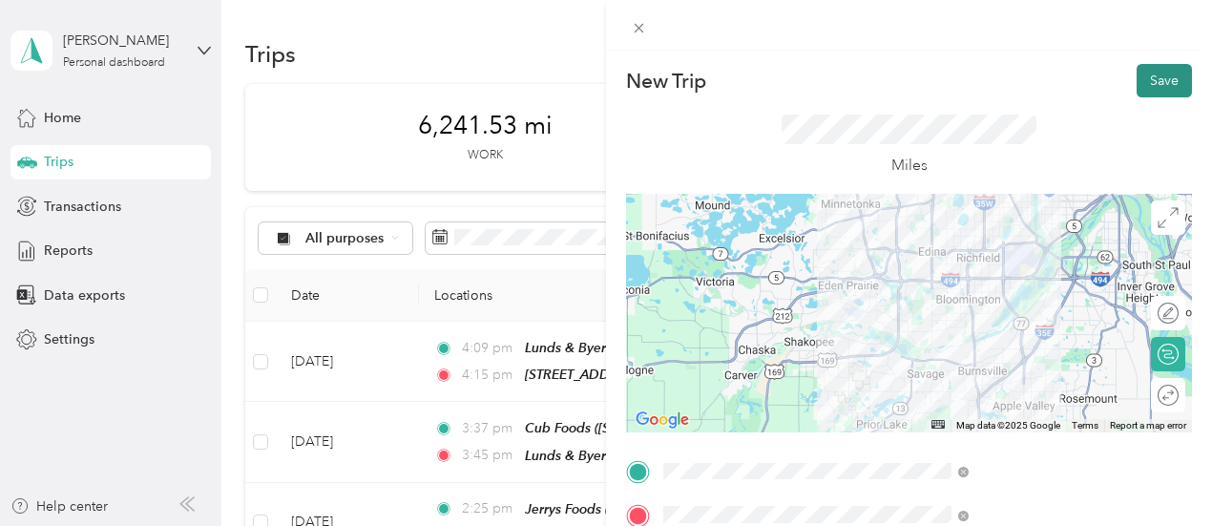
click at [1158, 81] on button "Save" at bounding box center [1164, 80] width 55 height 33
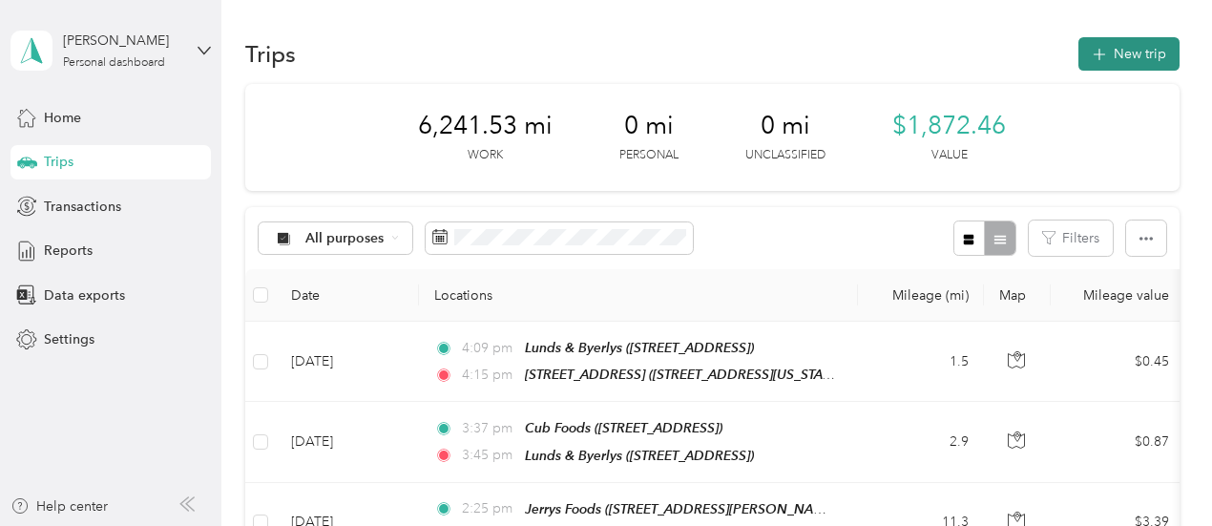
click at [1129, 59] on button "New trip" at bounding box center [1128, 53] width 101 height 33
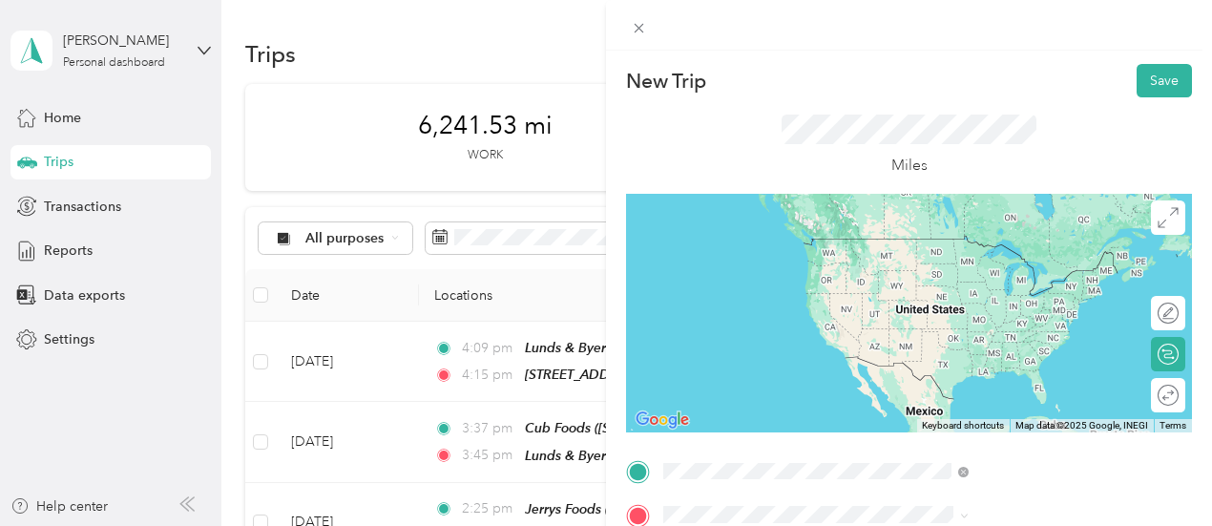
click at [1059, 366] on div "TEAM Cub Foods 300 E Travelers Trl, 553372885, [GEOGRAPHIC_DATA], [GEOGRAPHIC_D…" at bounding box center [1032, 356] width 262 height 107
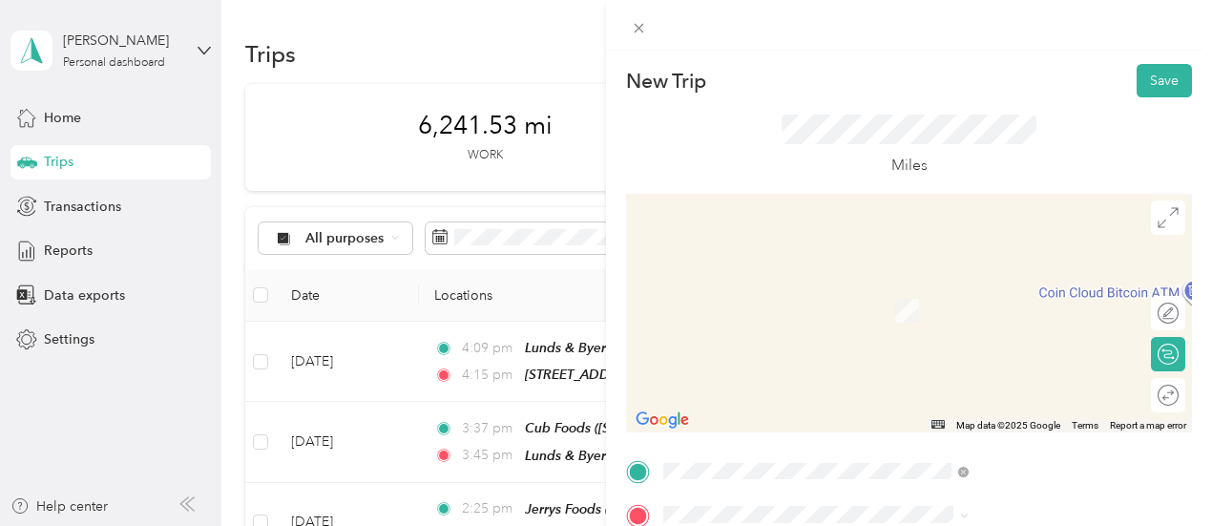
scroll to position [191, 0]
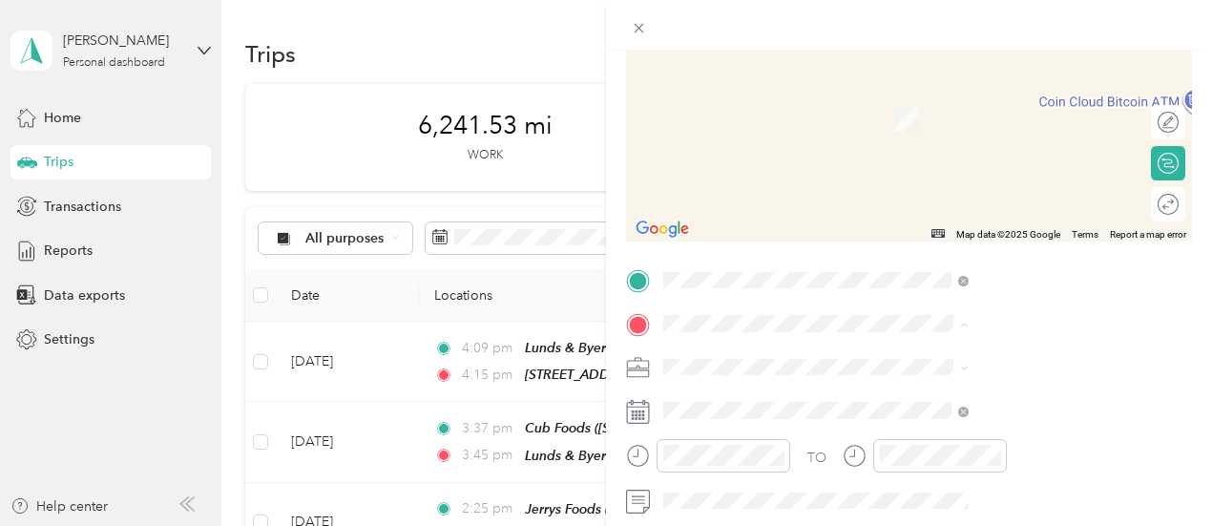
click at [778, 273] on div "New Trip Save This trip cannot be edited because it is either under review, app…" at bounding box center [606, 263] width 1212 height 526
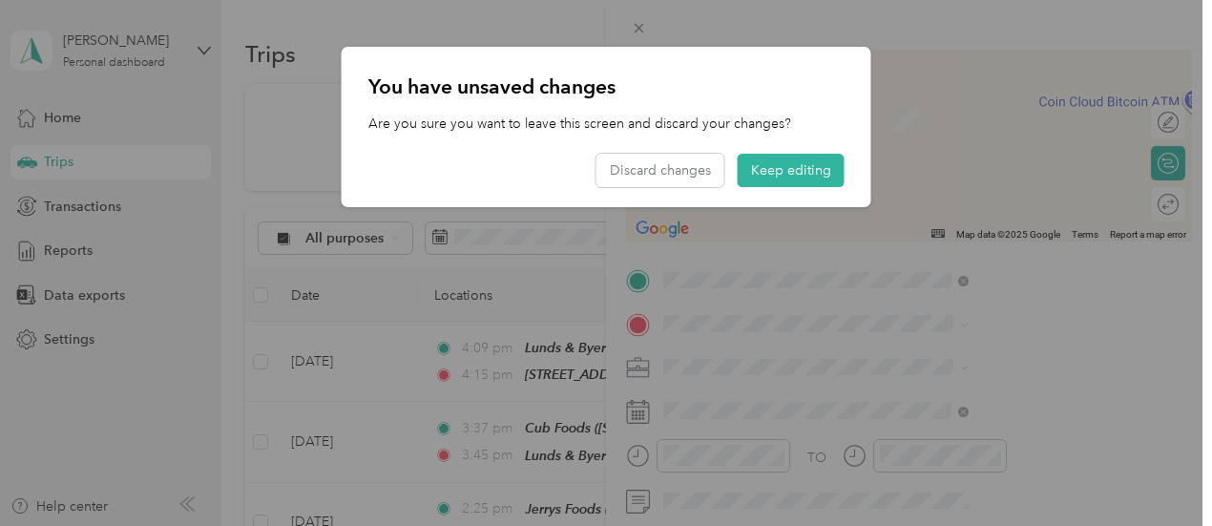
click at [931, 320] on div at bounding box center [606, 263] width 1212 height 526
click at [802, 180] on button "Keep editing" at bounding box center [791, 170] width 107 height 33
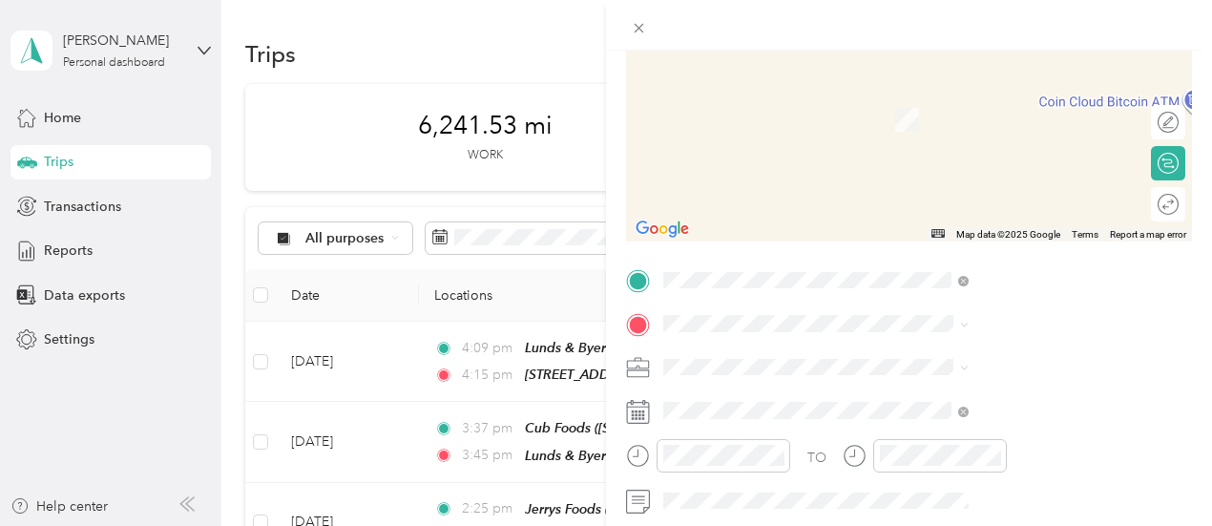
click at [980, 91] on span "[STREET_ADDRESS]" at bounding box center [961, 82] width 121 height 16
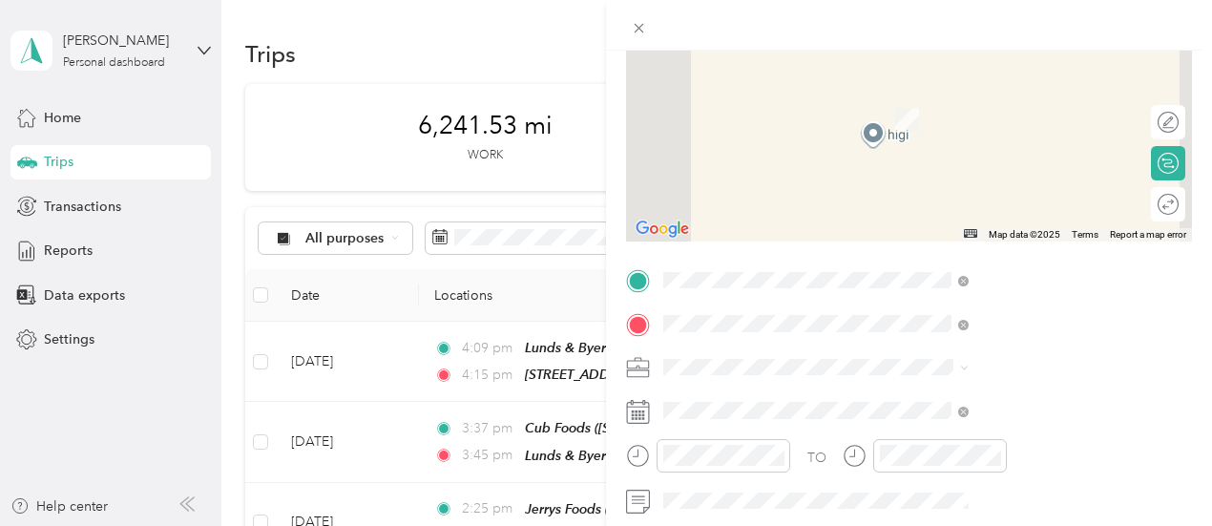
click at [1025, 136] on div "TEAM Cub Foods [STREET_ADDRESS]" at bounding box center [968, 113] width 134 height 47
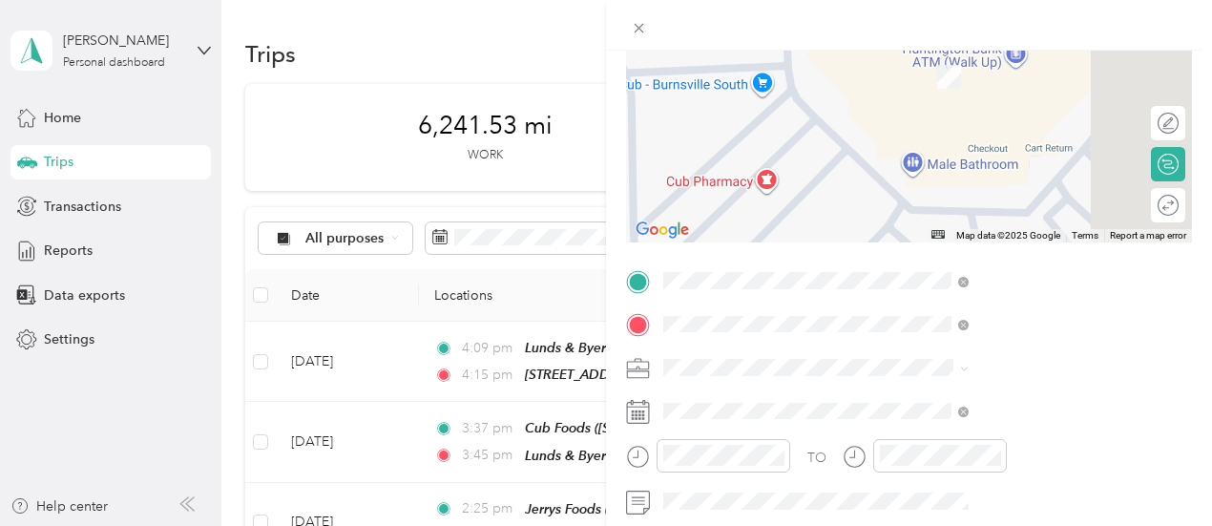
click at [1016, 205] on span "300 E Travelers Trl, 553372885, [GEOGRAPHIC_DATA], [GEOGRAPHIC_DATA], [GEOGRAPH…" at bounding box center [996, 223] width 190 height 76
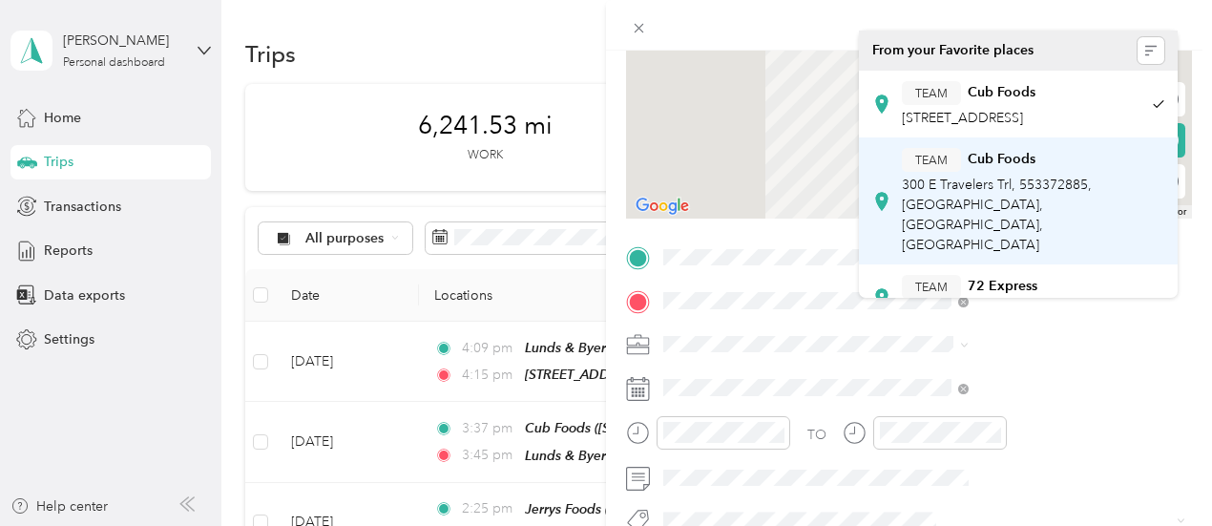
scroll to position [191, 0]
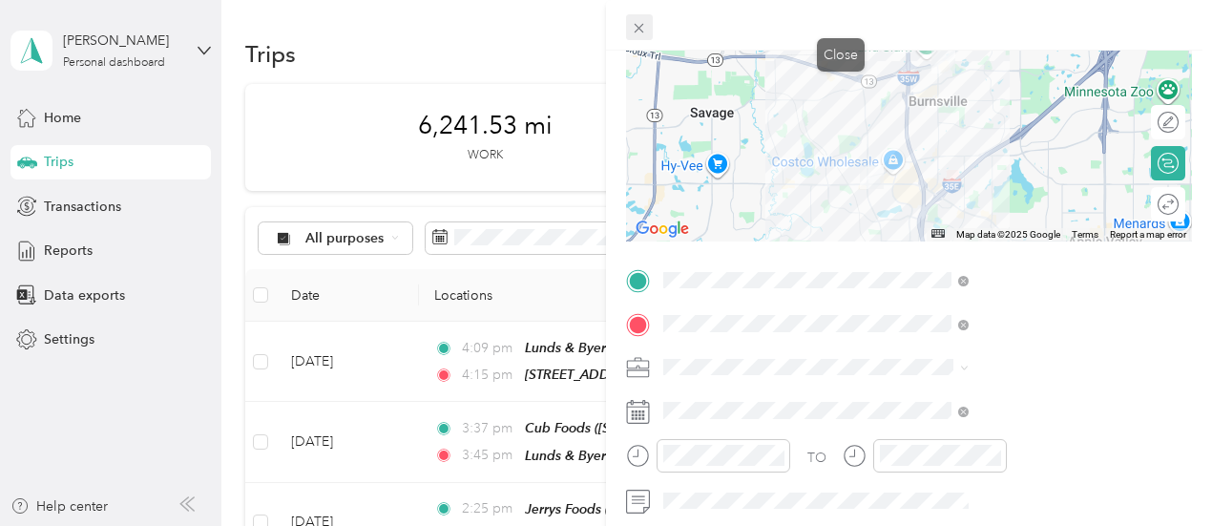
click at [647, 28] on icon at bounding box center [639, 28] width 16 height 16
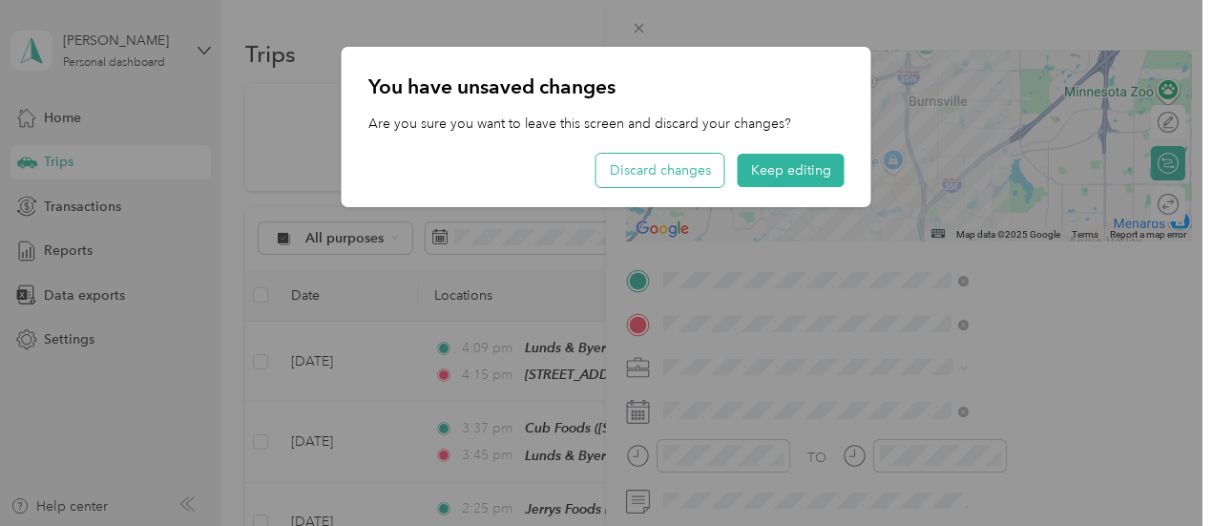
click at [682, 165] on button "Discard changes" at bounding box center [660, 170] width 128 height 33
